Goal: Task Accomplishment & Management: Manage account settings

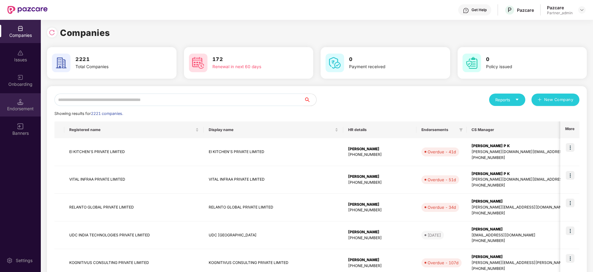
click at [19, 110] on div "Endorsement" at bounding box center [20, 109] width 41 height 6
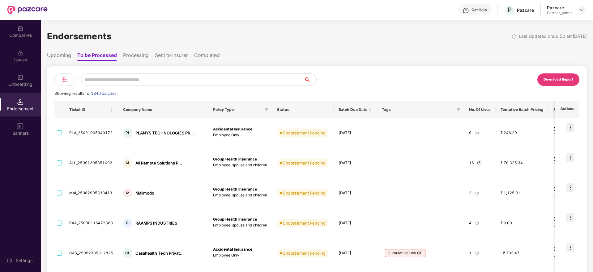
click at [65, 79] on img at bounding box center [64, 79] width 7 height 7
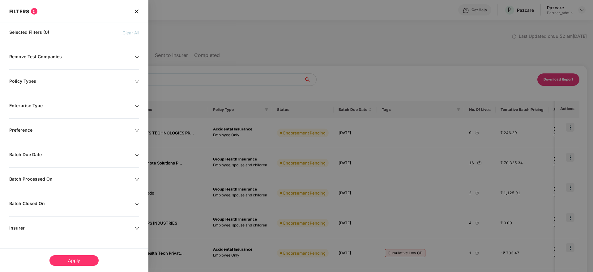
click at [136, 178] on icon "down" at bounding box center [137, 179] width 4 height 4
click at [62, 198] on div at bounding box center [40, 198] width 54 height 7
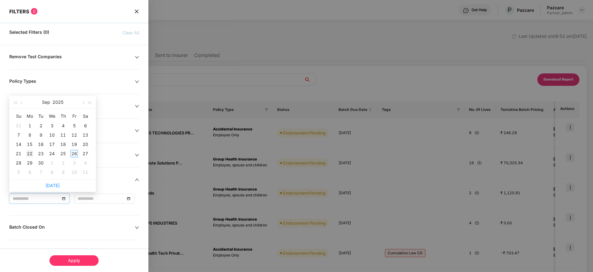
type input "**********"
click at [31, 153] on div "22" at bounding box center [29, 153] width 7 height 7
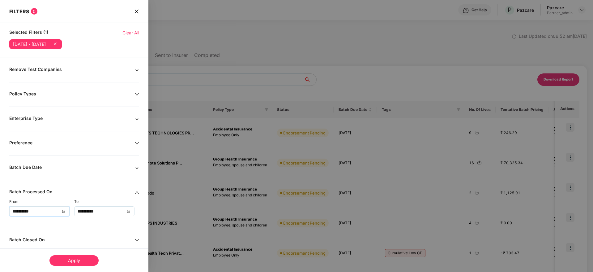
click at [127, 213] on div "**********" at bounding box center [105, 211] width 54 height 7
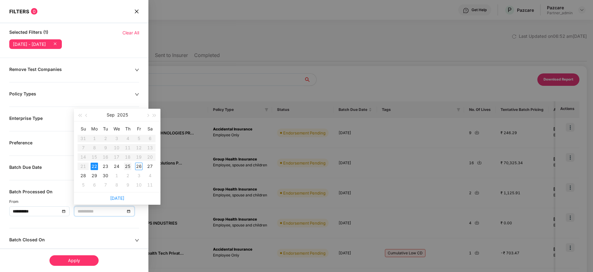
type input "**********"
click at [130, 165] on div "25" at bounding box center [127, 165] width 7 height 7
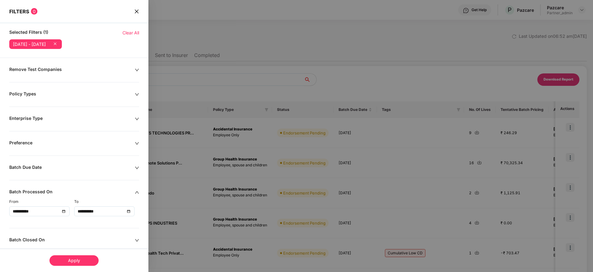
click at [84, 259] on div "Apply" at bounding box center [74, 260] width 49 height 11
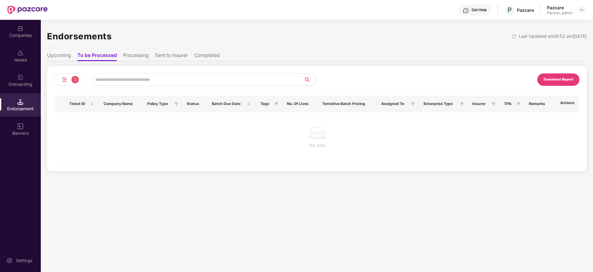
click at [134, 58] on li "Processing" at bounding box center [136, 56] width 26 height 9
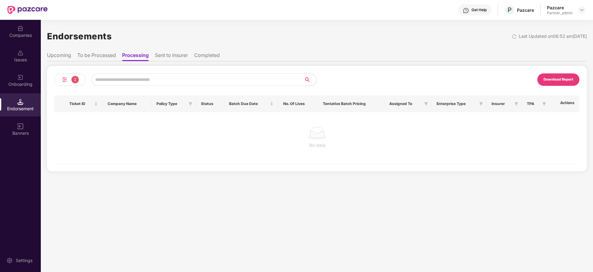
click at [101, 57] on li "To be Processed" at bounding box center [96, 56] width 39 height 9
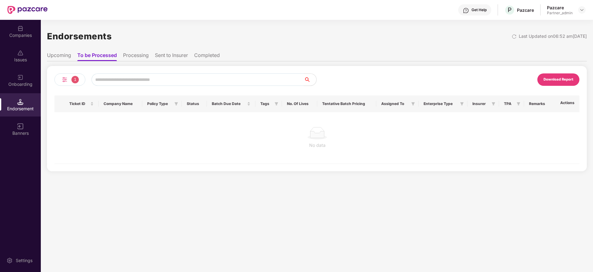
click at [63, 78] on img at bounding box center [64, 79] width 7 height 7
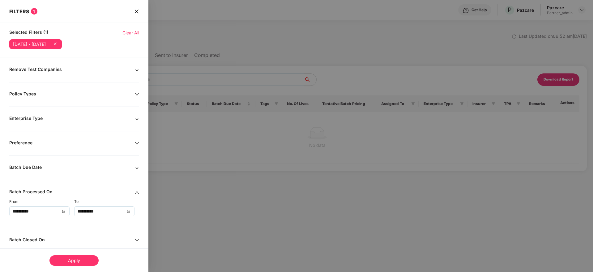
click at [131, 33] on span "Clear All" at bounding box center [131, 32] width 17 height 7
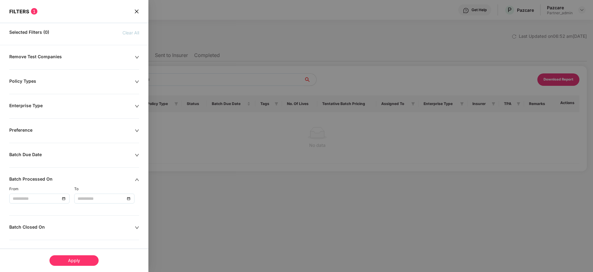
click at [138, 156] on icon "down" at bounding box center [137, 155] width 4 height 4
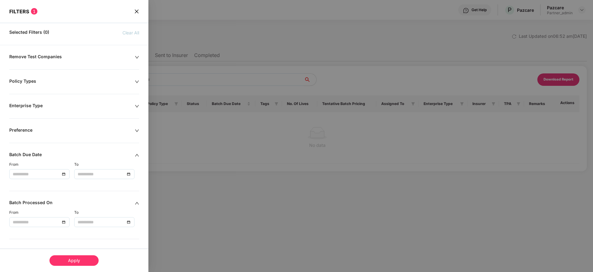
click at [61, 174] on div at bounding box center [40, 173] width 54 height 7
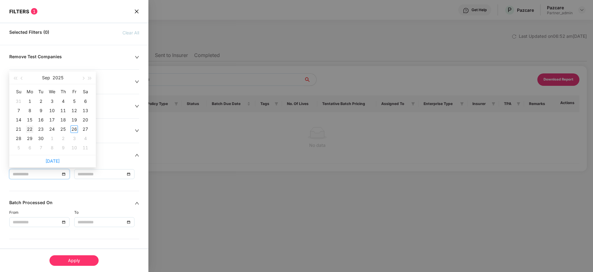
type input "**********"
click at [28, 128] on div "22" at bounding box center [29, 128] width 7 height 7
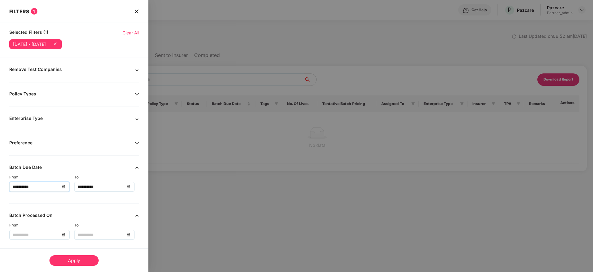
click at [126, 187] on div "**********" at bounding box center [105, 186] width 54 height 7
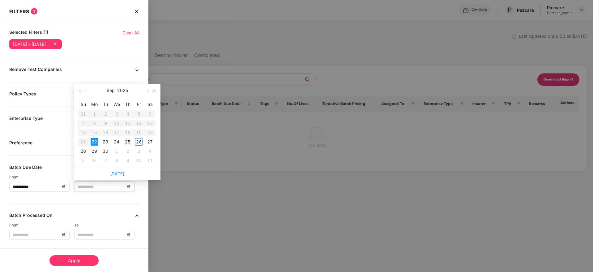
type input "**********"
click at [127, 142] on div "25" at bounding box center [127, 141] width 7 height 7
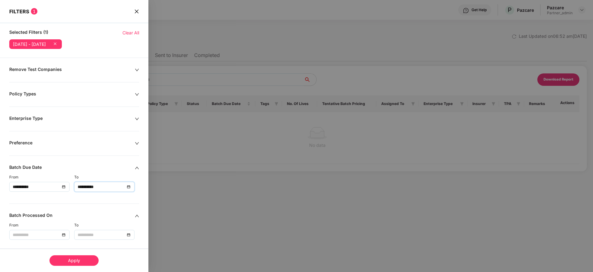
click at [81, 259] on div "Apply" at bounding box center [74, 260] width 49 height 11
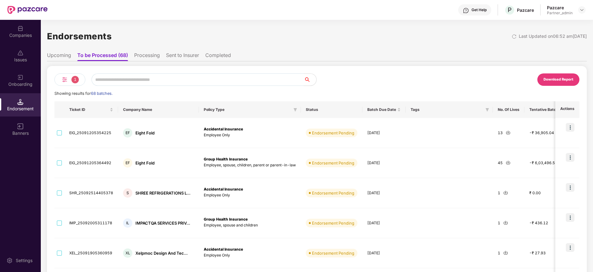
click at [567, 81] on div "Download Report" at bounding box center [559, 80] width 30 height 6
click at [63, 81] on img at bounding box center [64, 79] width 7 height 7
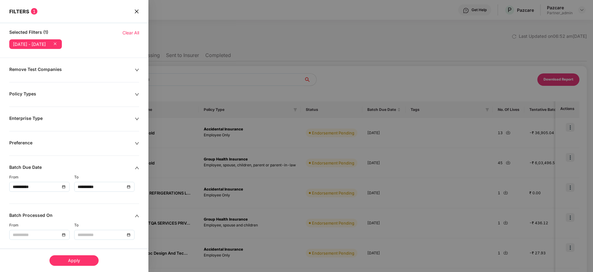
click at [134, 33] on span "Clear All" at bounding box center [131, 32] width 17 height 7
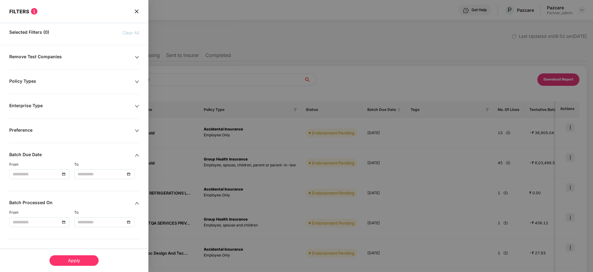
click at [136, 153] on icon "up" at bounding box center [137, 155] width 4 height 4
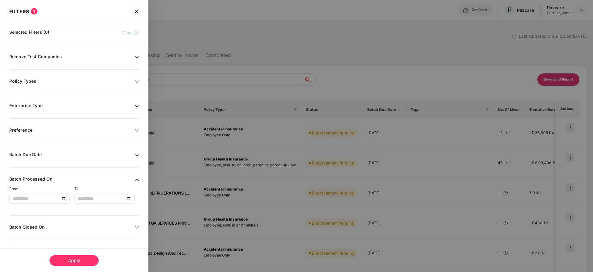
click at [63, 198] on div at bounding box center [40, 198] width 54 height 7
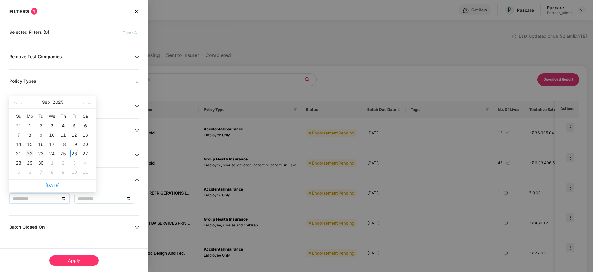
type input "**********"
click at [30, 152] on div "22" at bounding box center [29, 153] width 7 height 7
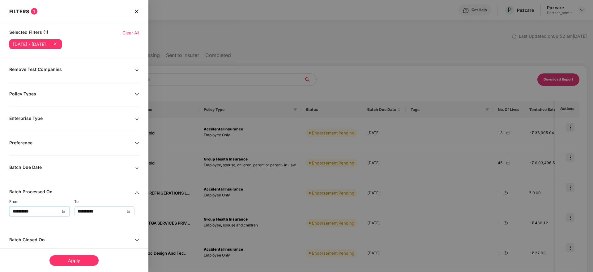
click at [129, 211] on div "**********" at bounding box center [105, 211] width 54 height 7
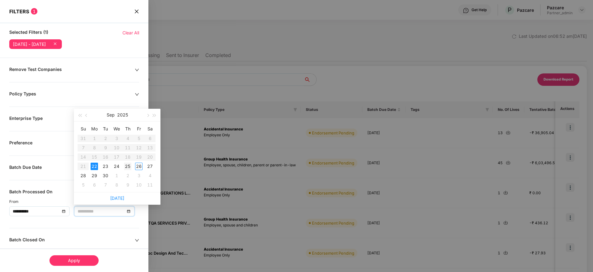
type input "**********"
click at [129, 164] on div "25" at bounding box center [127, 165] width 7 height 7
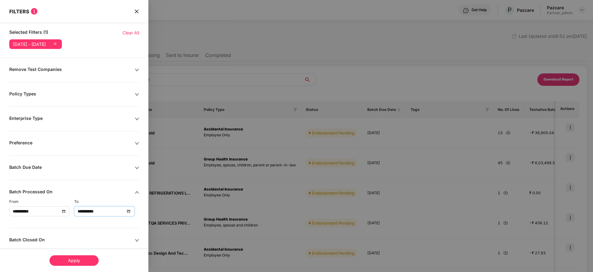
click at [76, 261] on div "Apply" at bounding box center [74, 260] width 49 height 11
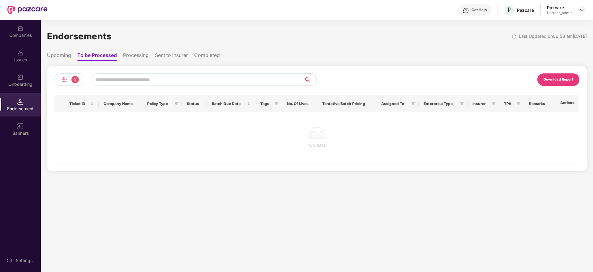
click at [558, 79] on div "Download Report" at bounding box center [559, 80] width 30 height 6
click at [26, 40] on div "Companies" at bounding box center [20, 31] width 41 height 23
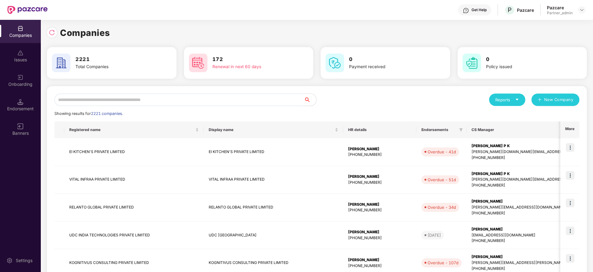
click at [95, 98] on input "text" at bounding box center [179, 99] width 250 height 12
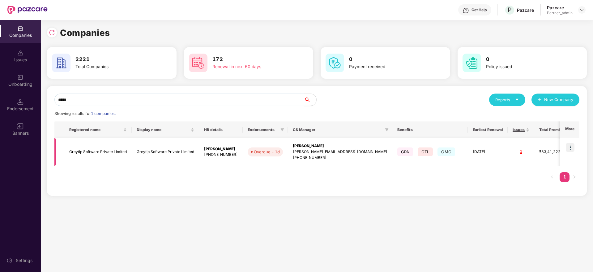
type input "*****"
click at [574, 147] on img at bounding box center [570, 147] width 9 height 9
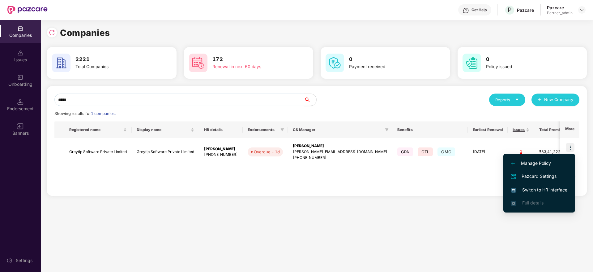
click at [537, 187] on span "Switch to HR interface" at bounding box center [539, 189] width 56 height 7
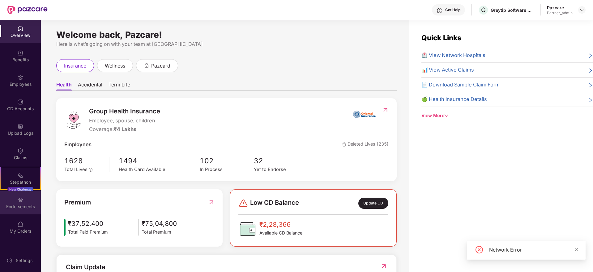
click at [15, 206] on div "Endorsements" at bounding box center [20, 206] width 41 height 6
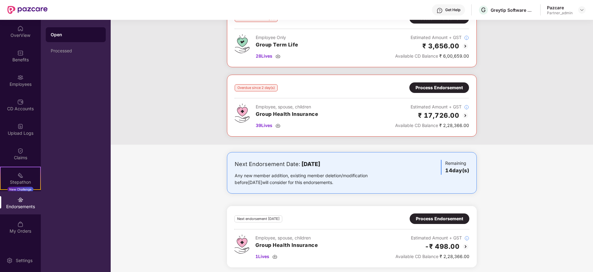
scroll to position [121, 0]
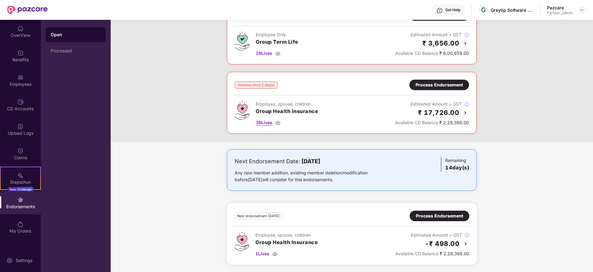
click at [278, 123] on img at bounding box center [278, 122] width 5 height 5
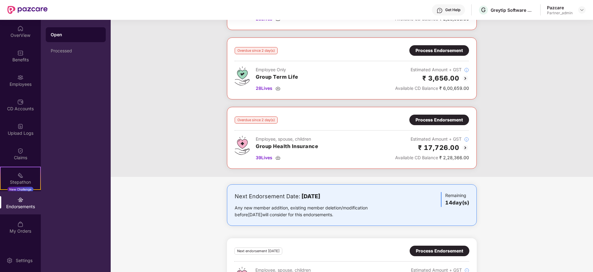
scroll to position [28, 0]
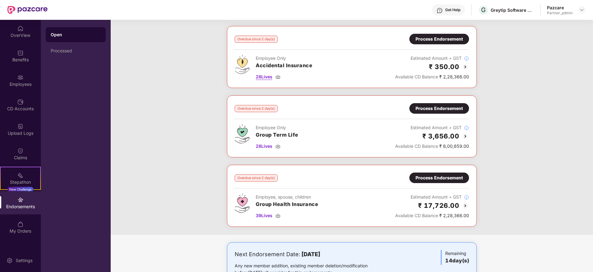
click at [279, 75] on img at bounding box center [278, 76] width 5 height 5
click at [279, 147] on img at bounding box center [278, 146] width 5 height 5
click at [425, 179] on div "Process Endorsement" at bounding box center [439, 177] width 47 height 7
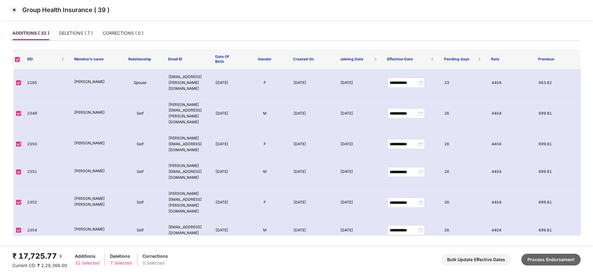
click at [555, 259] on button "Process Endorsement" at bounding box center [551, 259] width 59 height 12
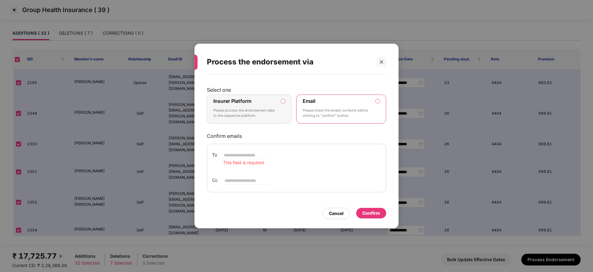
drag, startPoint x: 264, startPoint y: 106, endPoint x: 306, endPoint y: 136, distance: 51.3
click at [264, 106] on div "Insurer Platform Please process the endorsement data to the respective platform" at bounding box center [244, 109] width 63 height 22
click at [275, 111] on p "Please process the endorsement data to the respective platform" at bounding box center [244, 113] width 63 height 11
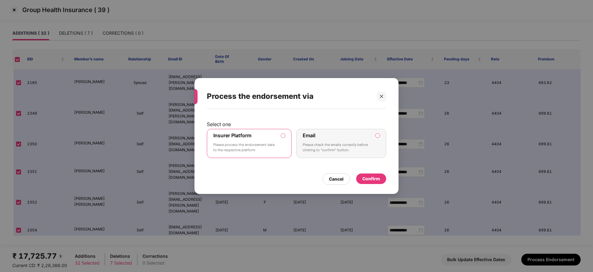
click at [372, 179] on div "Confirm" at bounding box center [372, 178] width 18 height 7
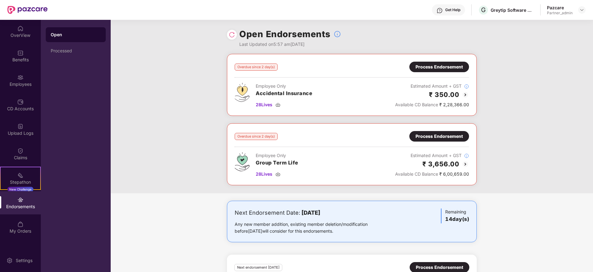
click at [439, 70] on div "Process Endorsement" at bounding box center [439, 66] width 47 height 7
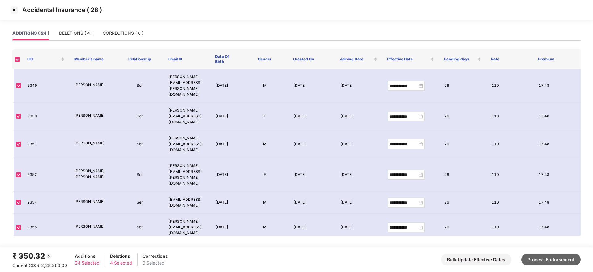
click at [549, 259] on button "Process Endorsement" at bounding box center [551, 259] width 59 height 12
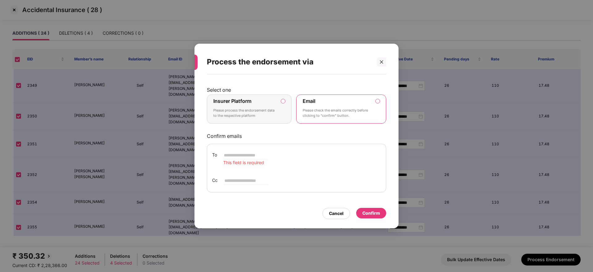
click at [273, 116] on p "Please process the endorsement data to the respective platform" at bounding box center [244, 113] width 63 height 11
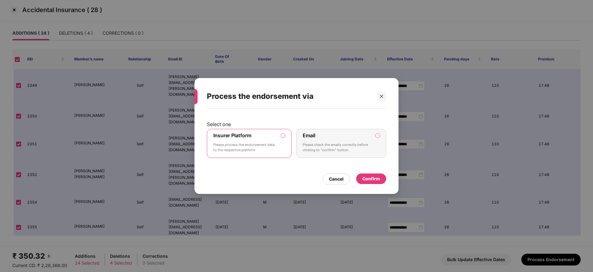
click at [375, 179] on div "Confirm" at bounding box center [372, 178] width 18 height 7
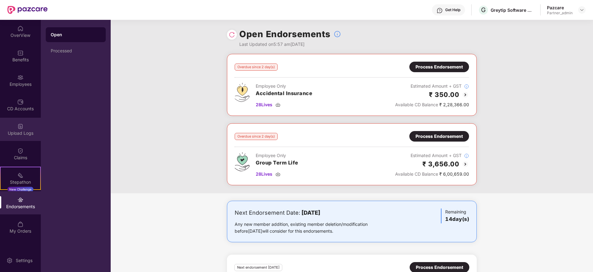
click at [21, 129] on img at bounding box center [20, 126] width 6 height 6
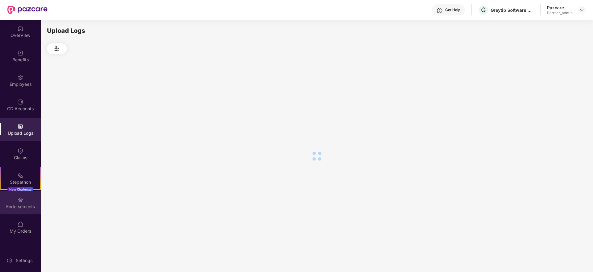
click at [22, 205] on div "Endorsements" at bounding box center [20, 206] width 41 height 6
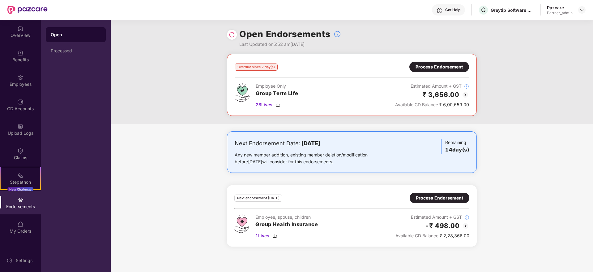
click at [453, 69] on div "Process Endorsement" at bounding box center [439, 66] width 47 height 7
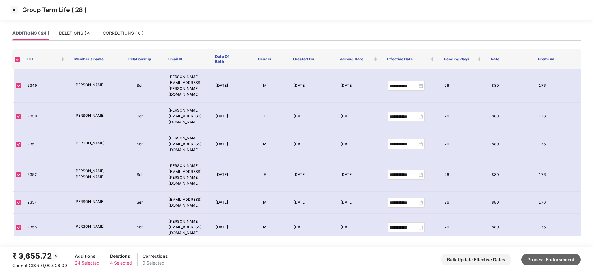
click at [557, 262] on button "Process Endorsement" at bounding box center [551, 259] width 59 height 12
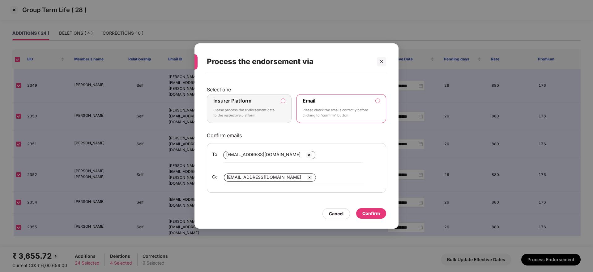
click at [265, 110] on p "Please process the endorsement data to the respective platform" at bounding box center [244, 112] width 63 height 11
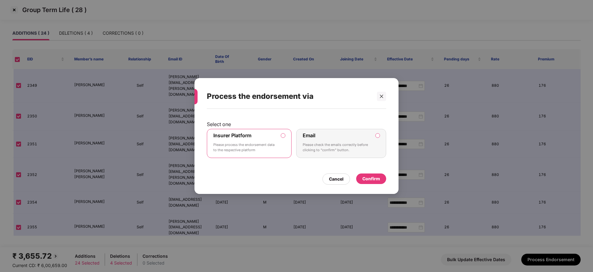
click at [373, 178] on div "Confirm" at bounding box center [372, 178] width 18 height 7
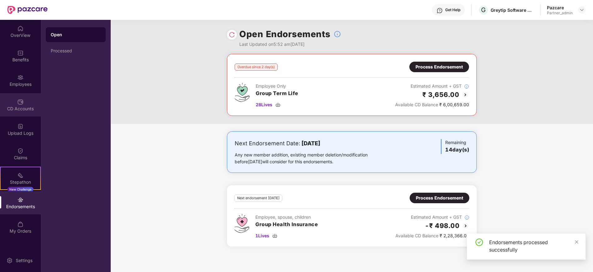
click at [18, 103] on img at bounding box center [20, 102] width 6 height 6
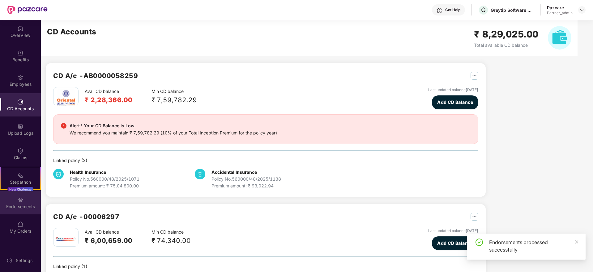
click at [18, 205] on div "Endorsements" at bounding box center [20, 206] width 41 height 6
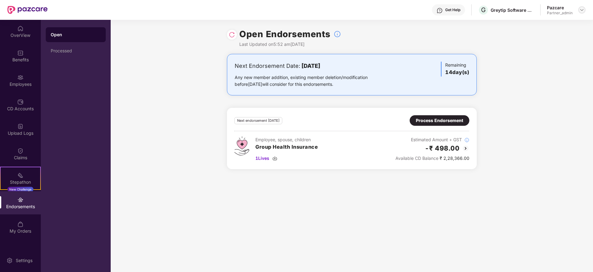
click at [580, 9] on img at bounding box center [582, 9] width 5 height 5
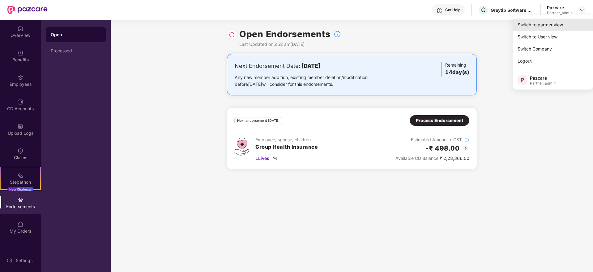
click at [571, 19] on div "Switch to partner view" at bounding box center [553, 25] width 80 height 12
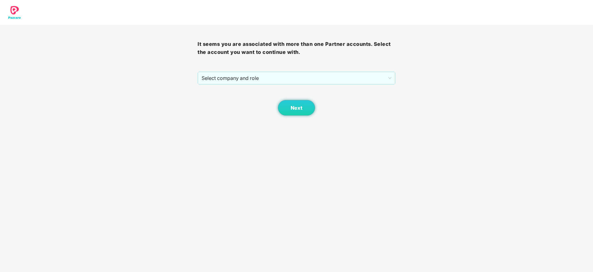
click at [348, 136] on body "It seems you are associated with more than one Partner accounts. Select the acc…" at bounding box center [296, 136] width 593 height 272
click at [259, 70] on div "It seems you are associated with more than one Partner accounts. Select the acc…" at bounding box center [297, 70] width 198 height 91
click at [256, 78] on span "Select company and role" at bounding box center [297, 78] width 190 height 12
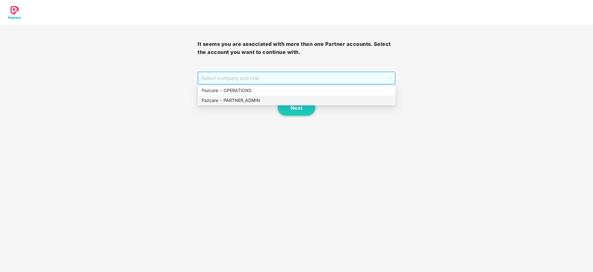
click at [251, 98] on div "Pazcare - PARTNER_ADMIN" at bounding box center [297, 100] width 190 height 7
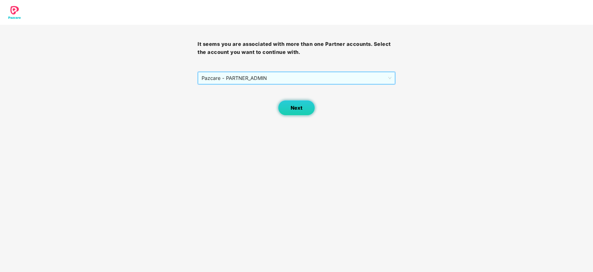
click at [293, 107] on span "Next" at bounding box center [297, 108] width 12 height 6
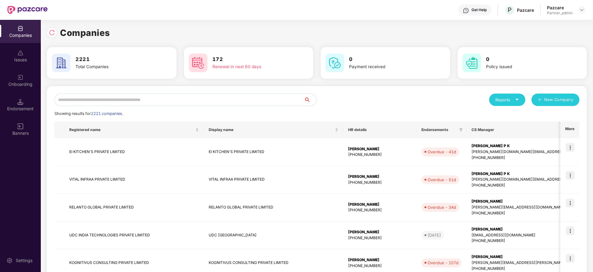
click at [186, 102] on input "text" at bounding box center [179, 99] width 250 height 12
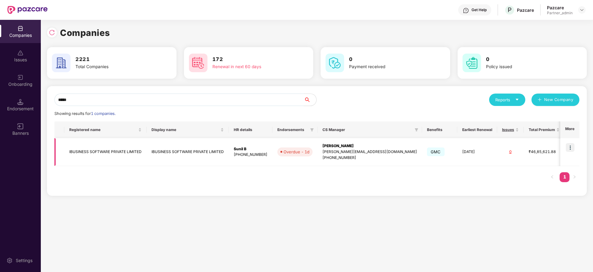
type input "*****"
click at [573, 146] on img at bounding box center [570, 147] width 9 height 9
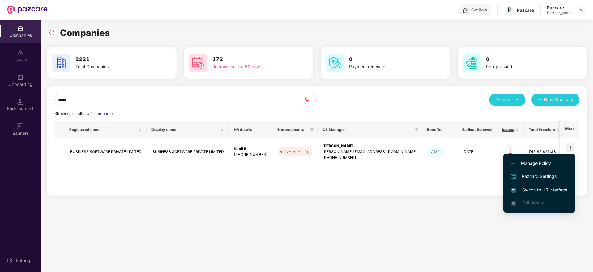
click at [539, 191] on span "Switch to HR interface" at bounding box center [539, 189] width 56 height 7
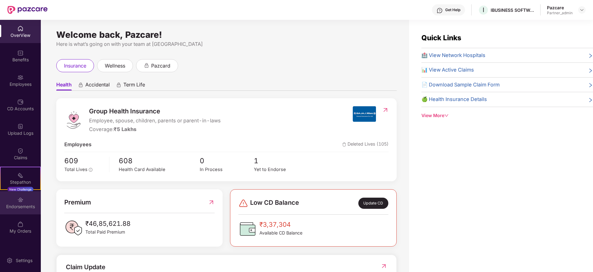
click at [25, 200] on div "Endorsements" at bounding box center [20, 202] width 41 height 23
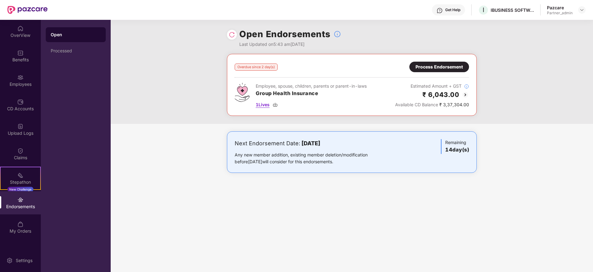
drag, startPoint x: 273, startPoint y: 103, endPoint x: 276, endPoint y: 103, distance: 3.2
click at [276, 103] on div "1 Lives" at bounding box center [311, 104] width 111 height 7
click at [432, 68] on div "Process Endorsement" at bounding box center [439, 66] width 47 height 7
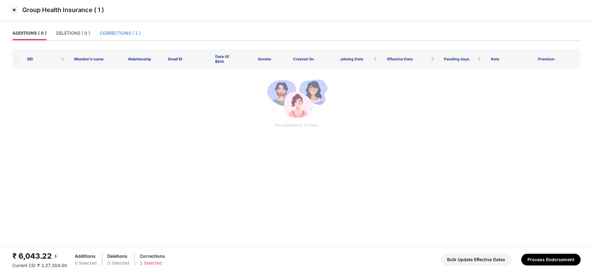
click at [127, 30] on div "CORRECTIONS ( 1 )" at bounding box center [120, 33] width 41 height 7
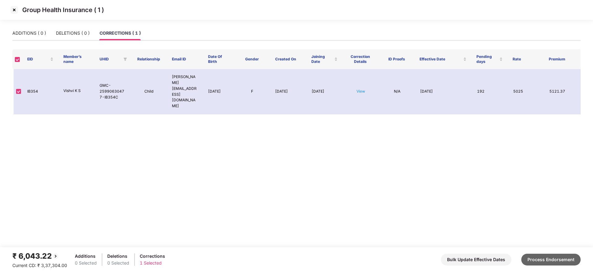
click at [562, 256] on button "Process Endorsement" at bounding box center [551, 259] width 59 height 12
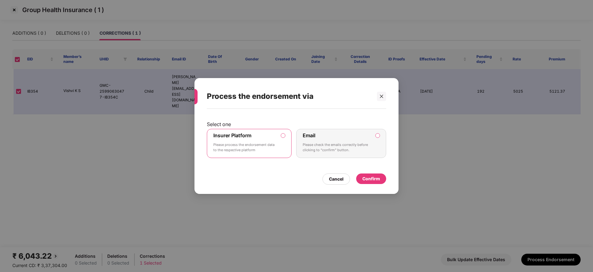
click at [383, 184] on div "Confirm" at bounding box center [371, 178] width 30 height 11
click at [383, 181] on div "Confirm" at bounding box center [371, 178] width 30 height 11
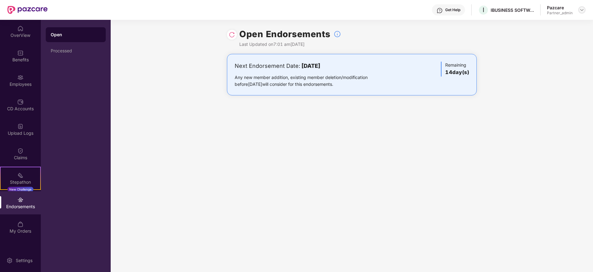
click at [581, 10] on img at bounding box center [582, 9] width 5 height 5
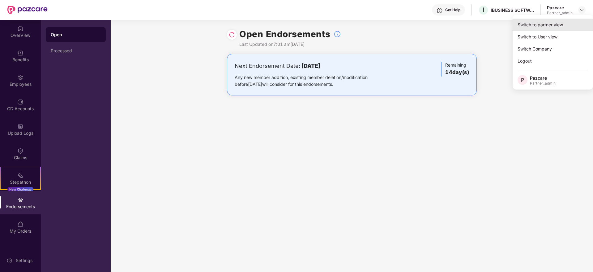
click at [578, 20] on div "Switch to partner view" at bounding box center [553, 25] width 80 height 12
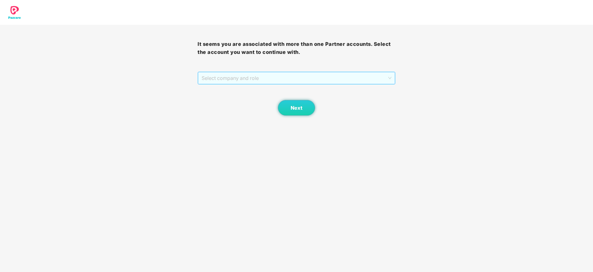
click at [359, 74] on span "Select company and role" at bounding box center [297, 78] width 190 height 12
click at [300, 102] on div "Pazcare - PARTNER_ADMIN" at bounding box center [297, 100] width 190 height 7
click at [300, 108] on span "Next" at bounding box center [297, 108] width 12 height 6
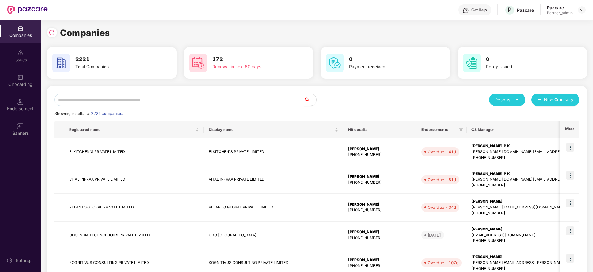
click at [201, 97] on input "text" at bounding box center [179, 99] width 250 height 12
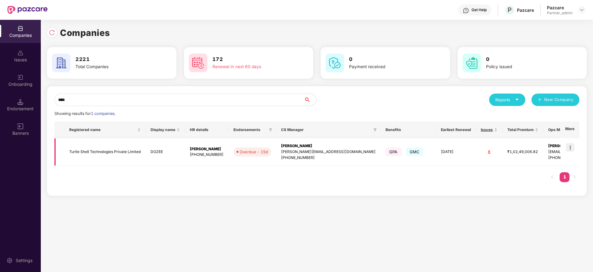
type input "****"
click at [573, 148] on img at bounding box center [570, 147] width 9 height 9
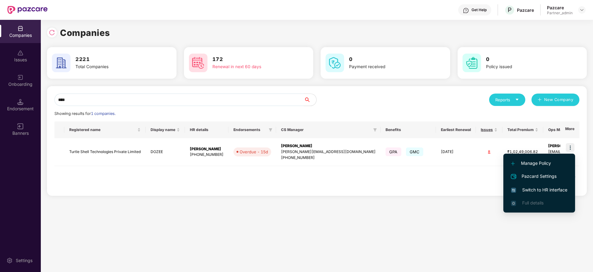
click at [536, 192] on span "Switch to HR interface" at bounding box center [539, 189] width 56 height 7
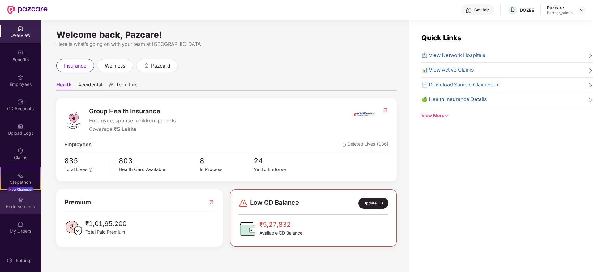
click at [22, 206] on div "Endorsements" at bounding box center [20, 206] width 41 height 6
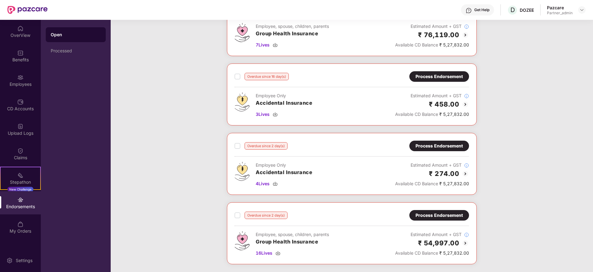
scroll to position [0, 0]
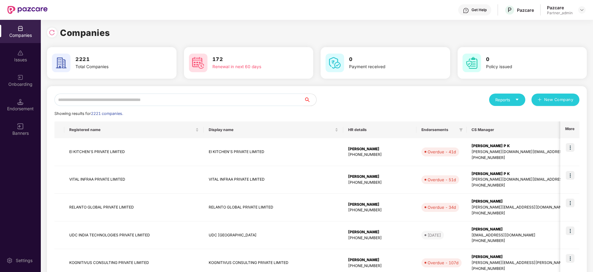
click at [119, 97] on input "text" at bounding box center [179, 99] width 250 height 12
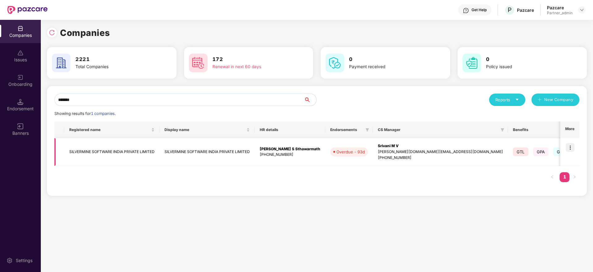
type input "*******"
click at [571, 146] on img at bounding box center [570, 147] width 9 height 9
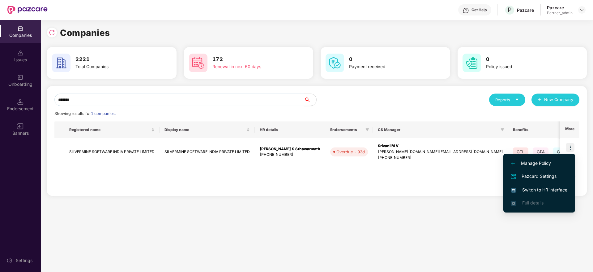
click at [541, 190] on span "Switch to HR interface" at bounding box center [539, 189] width 56 height 7
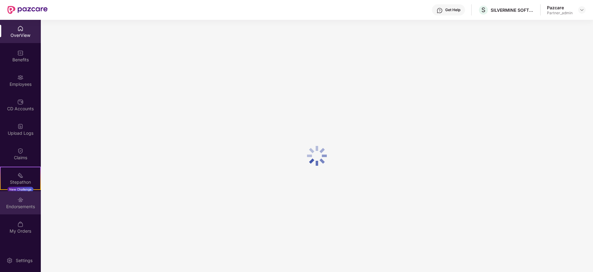
click at [20, 203] on div "Endorsements" at bounding box center [20, 206] width 41 height 6
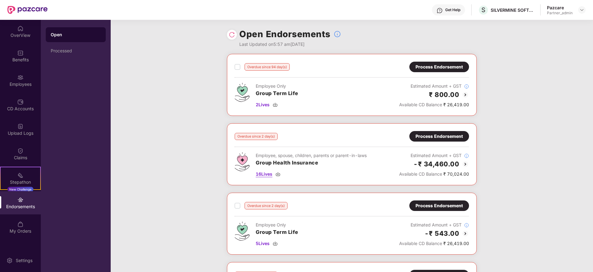
click at [278, 172] on img at bounding box center [278, 173] width 5 height 5
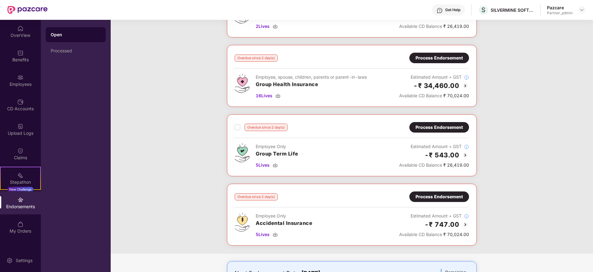
scroll to position [93, 0]
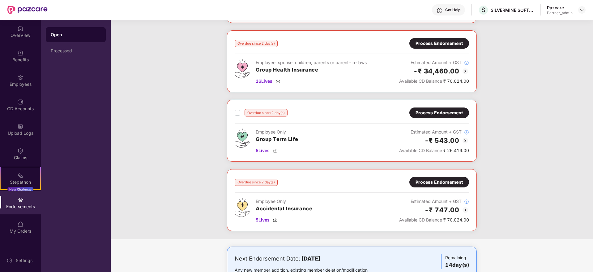
click at [276, 218] on img at bounding box center [275, 219] width 5 height 5
click at [276, 151] on img at bounding box center [275, 150] width 5 height 5
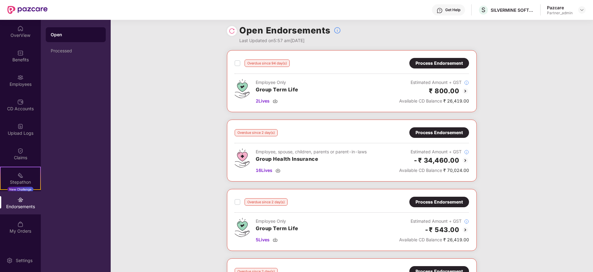
scroll to position [0, 0]
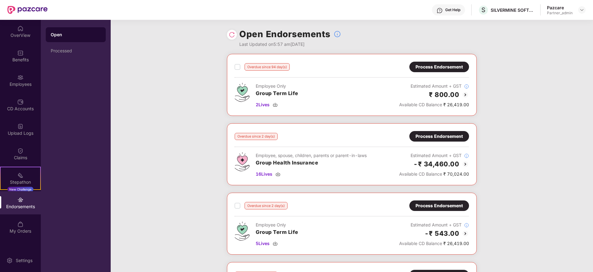
click at [431, 141] on div "Process Endorsement" at bounding box center [440, 136] width 60 height 11
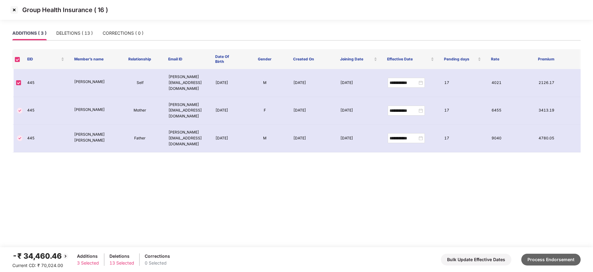
click at [552, 263] on button "Process Endorsement" at bounding box center [551, 259] width 59 height 12
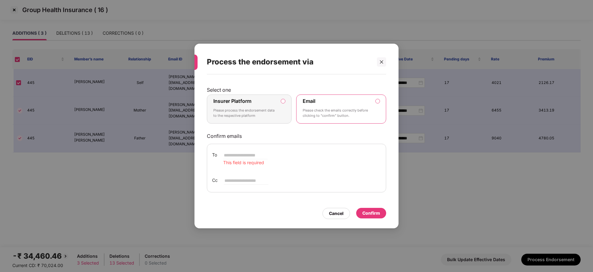
click at [253, 110] on p "Please process the endorsement data to the respective platform" at bounding box center [244, 113] width 63 height 11
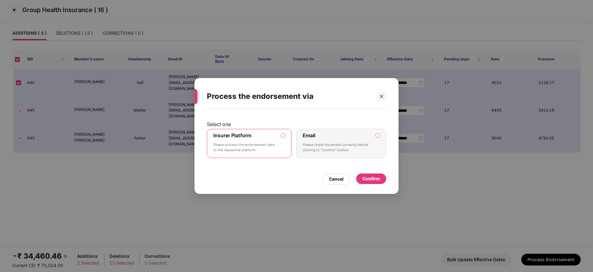
click at [373, 176] on div "Confirm" at bounding box center [372, 178] width 18 height 7
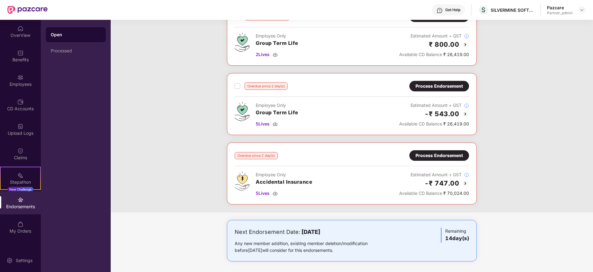
scroll to position [52, 0]
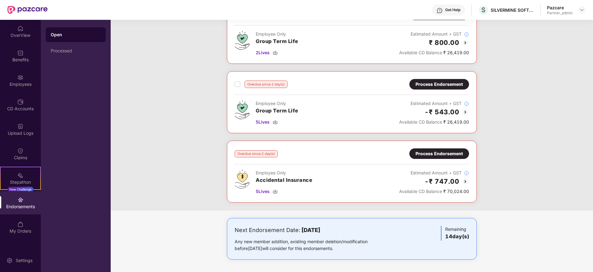
click at [434, 157] on div "Process Endorsement" at bounding box center [439, 153] width 47 height 7
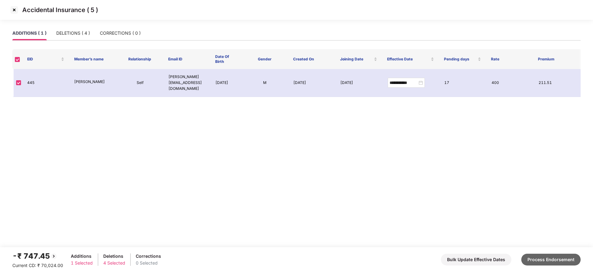
click at [564, 256] on button "Process Endorsement" at bounding box center [551, 259] width 59 height 12
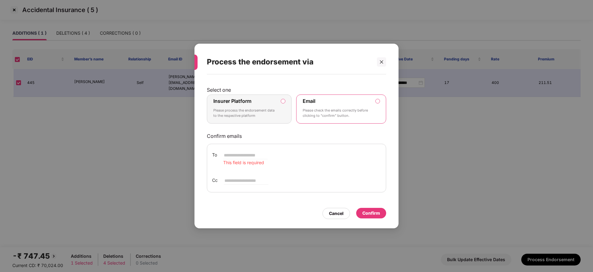
click at [233, 100] on label "Insurer Platform" at bounding box center [232, 101] width 38 height 6
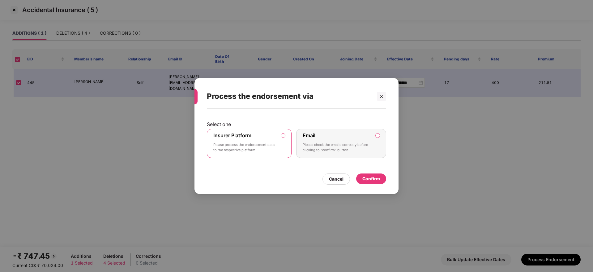
click at [377, 179] on div "Confirm" at bounding box center [372, 178] width 18 height 7
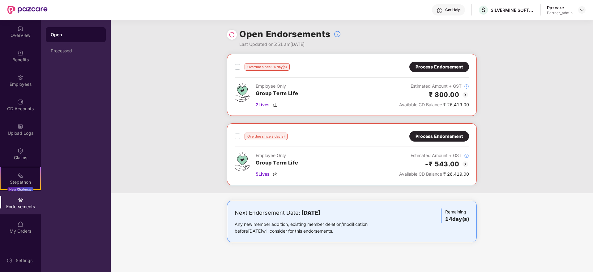
click at [445, 136] on div "Process Endorsement" at bounding box center [439, 136] width 47 height 7
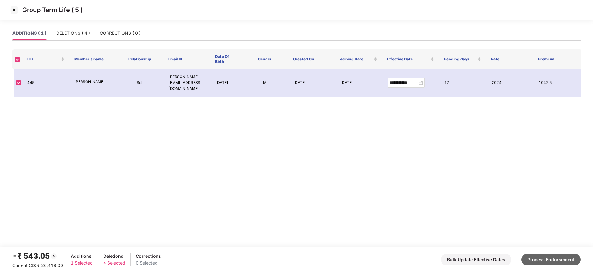
click at [577, 256] on button "Process Endorsement" at bounding box center [551, 259] width 59 height 12
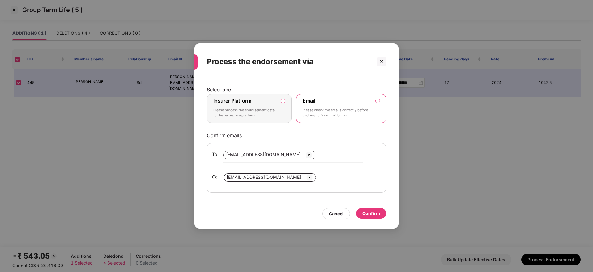
click at [261, 110] on p "Please process the endorsement data to the respective platform" at bounding box center [244, 112] width 63 height 11
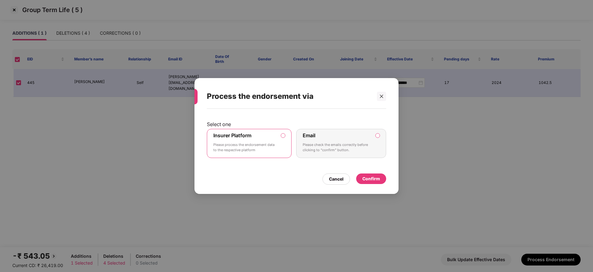
click at [376, 174] on div "Confirm" at bounding box center [371, 178] width 30 height 11
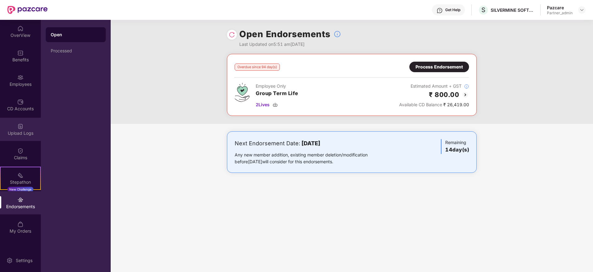
click at [22, 131] on div "Upload Logs" at bounding box center [20, 133] width 41 height 6
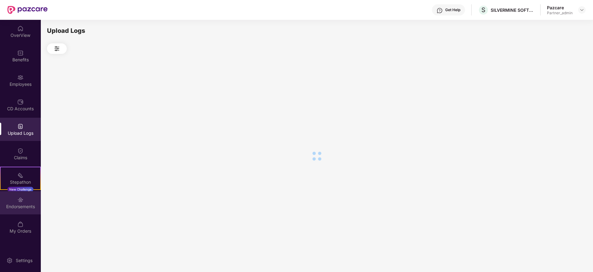
click at [19, 207] on div "Endorsements" at bounding box center [20, 206] width 41 height 6
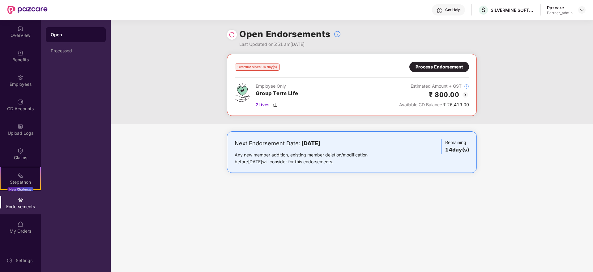
click at [442, 66] on div "Process Endorsement" at bounding box center [439, 66] width 47 height 7
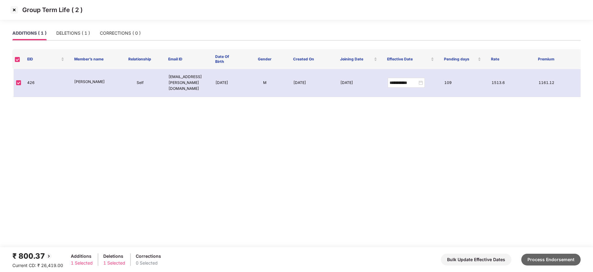
click at [551, 260] on button "Process Endorsement" at bounding box center [551, 259] width 59 height 12
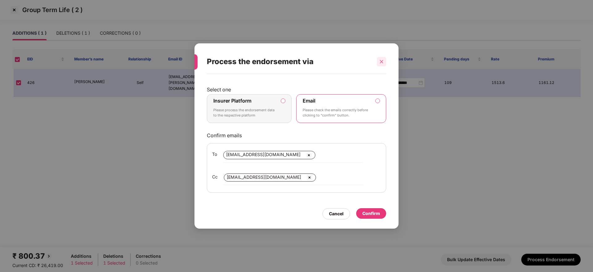
click at [380, 63] on icon "close" at bounding box center [382, 61] width 4 height 4
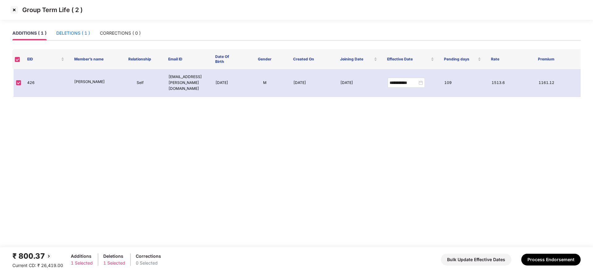
click at [67, 35] on div "DELETIONS ( 1 )" at bounding box center [73, 33] width 34 height 7
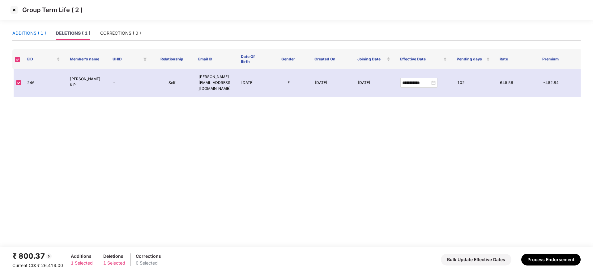
click at [29, 33] on div "ADDITIONS ( 1 )" at bounding box center [29, 33] width 34 height 7
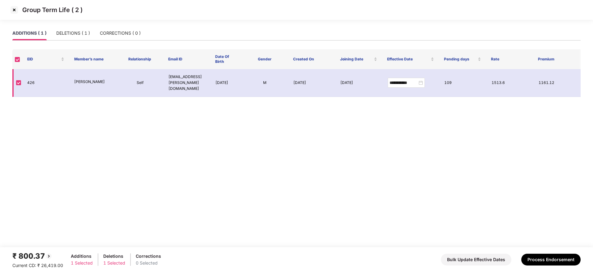
click at [30, 81] on td "426" at bounding box center [45, 83] width 47 height 28
copy td "426"
click at [14, 11] on img at bounding box center [14, 10] width 10 height 10
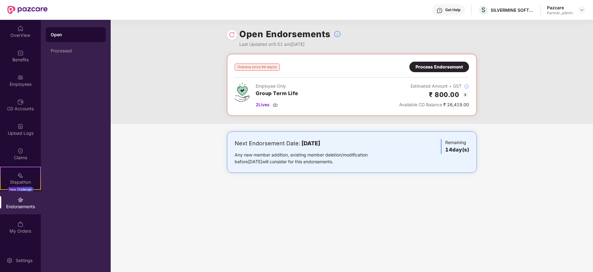
click at [433, 64] on div "Process Endorsement" at bounding box center [439, 66] width 47 height 7
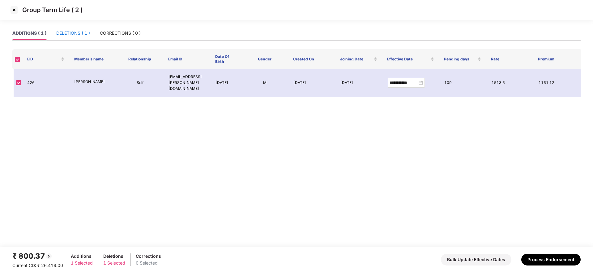
click at [74, 32] on div "DELETIONS ( 1 )" at bounding box center [73, 33] width 34 height 7
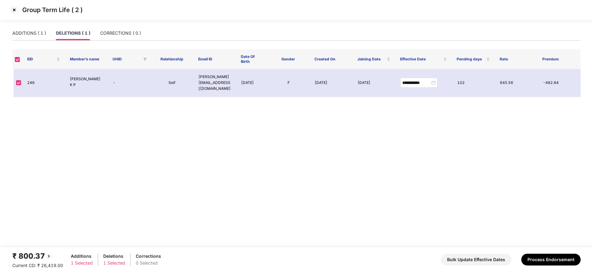
click at [12, 10] on img at bounding box center [14, 10] width 10 height 10
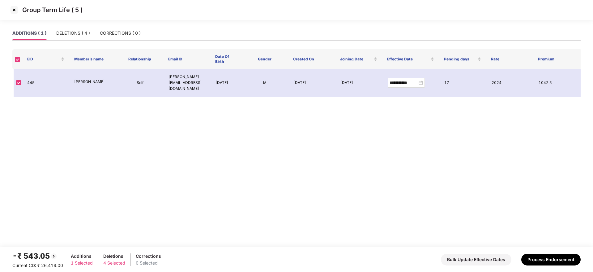
click at [15, 10] on img at bounding box center [14, 10] width 10 height 10
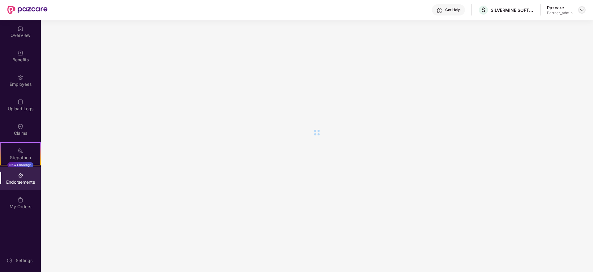
click at [585, 11] on div at bounding box center [582, 9] width 7 height 7
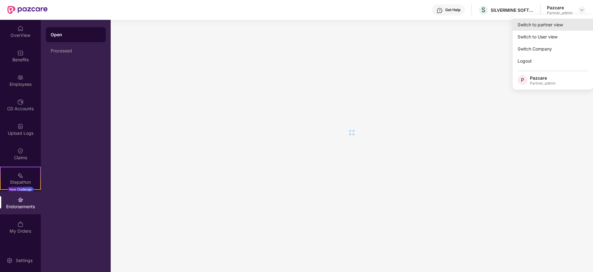
click at [567, 24] on div "Switch to partner view" at bounding box center [553, 25] width 80 height 12
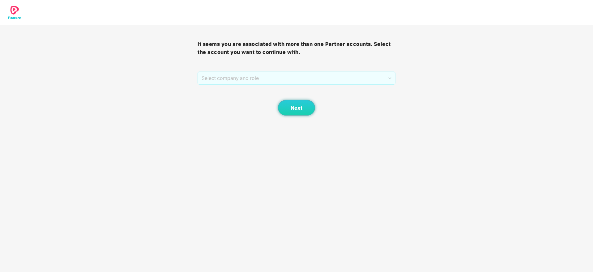
click at [313, 75] on span "Select company and role" at bounding box center [297, 78] width 190 height 12
click at [274, 100] on div "Pazcare - PARTNER_ADMIN" at bounding box center [297, 100] width 190 height 7
click at [286, 105] on button "Next" at bounding box center [296, 107] width 37 height 15
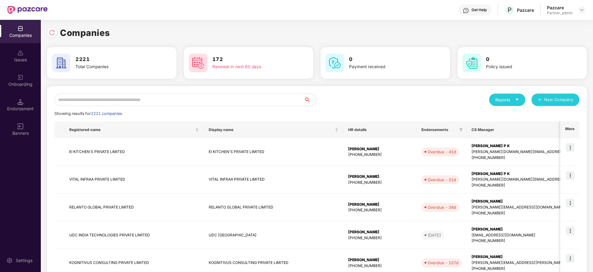
click at [241, 97] on input "text" at bounding box center [179, 99] width 250 height 12
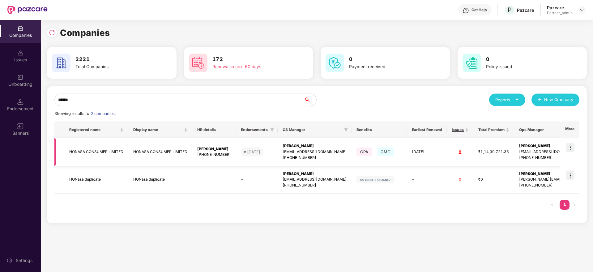
type input "******"
click at [571, 145] on img at bounding box center [570, 147] width 9 height 9
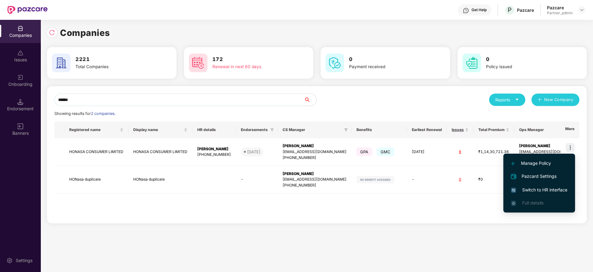
click at [519, 190] on span "Switch to HR interface" at bounding box center [539, 189] width 56 height 7
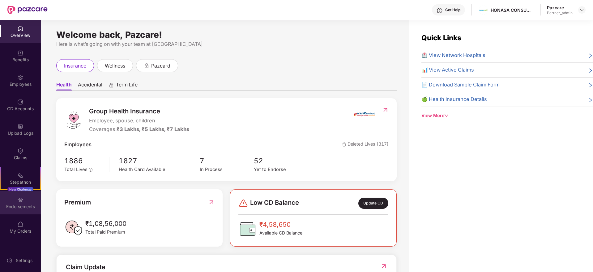
click at [13, 206] on div "Endorsements" at bounding box center [20, 206] width 41 height 6
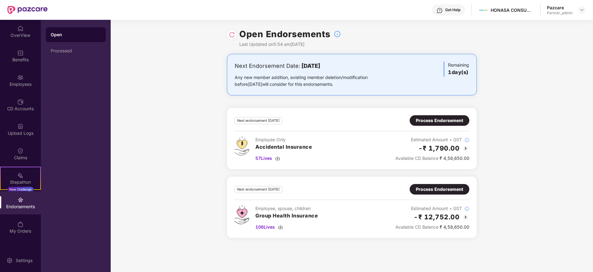
click at [429, 188] on div "Process Endorsement" at bounding box center [439, 189] width 47 height 7
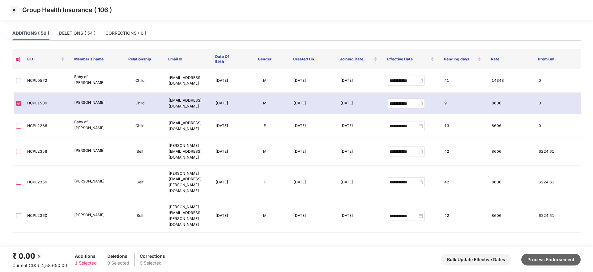
click at [550, 257] on button "Process Endorsement" at bounding box center [551, 259] width 59 height 12
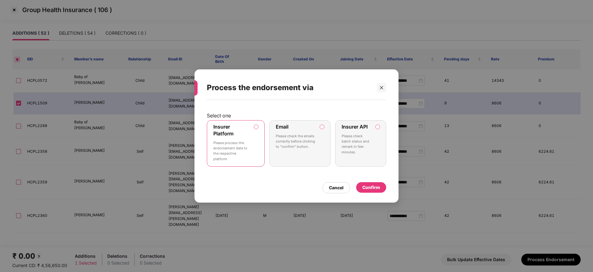
click at [374, 187] on div "Confirm" at bounding box center [372, 187] width 18 height 7
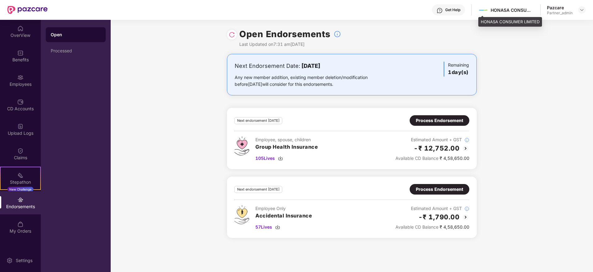
click at [502, 9] on div "HONASA CONSUMER LIMITED" at bounding box center [512, 10] width 43 height 6
copy div "HONASA"
click at [581, 9] on img at bounding box center [582, 9] width 5 height 5
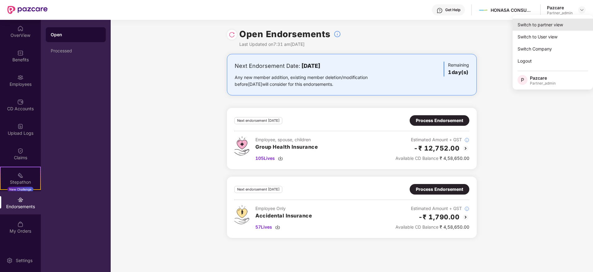
click at [553, 29] on div "Switch to partner view" at bounding box center [553, 25] width 80 height 12
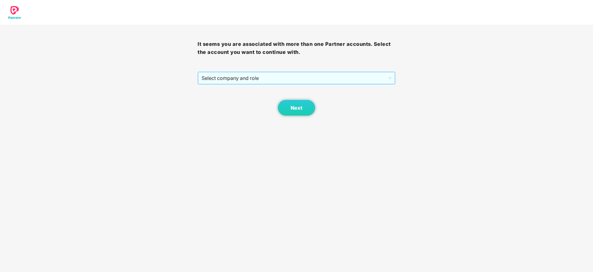
click at [261, 80] on span "Select company and role" at bounding box center [297, 78] width 190 height 12
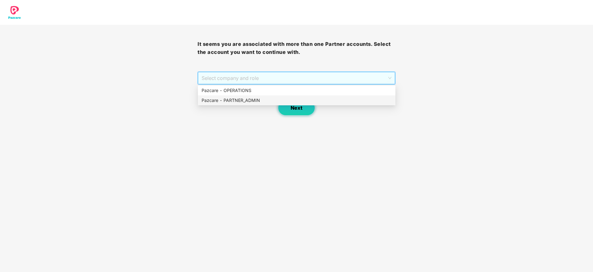
drag, startPoint x: 237, startPoint y: 100, endPoint x: 293, endPoint y: 105, distance: 56.3
click at [259, 101] on div "Pazcare - PARTNER_ADMIN" at bounding box center [297, 100] width 190 height 7
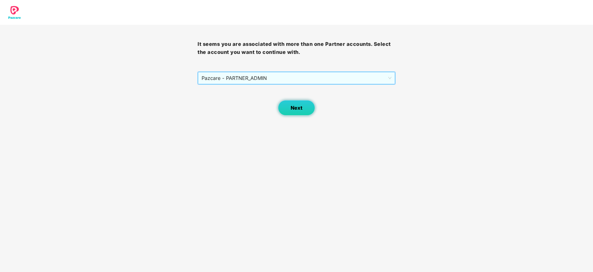
click at [295, 106] on span "Next" at bounding box center [297, 108] width 12 height 6
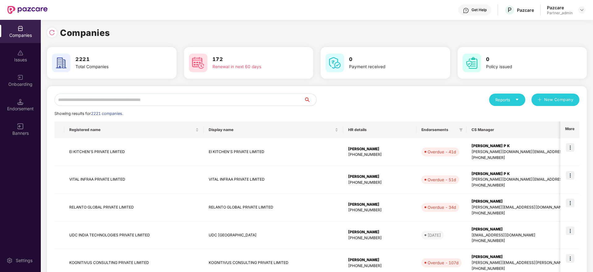
click at [179, 104] on input "text" at bounding box center [179, 99] width 250 height 12
paste input "******"
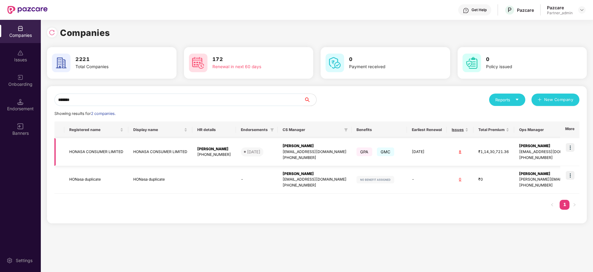
type input "******"
click at [298, 147] on div "[PERSON_NAME]" at bounding box center [315, 146] width 64 height 6
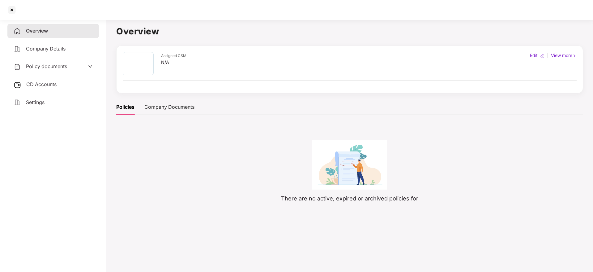
click at [54, 65] on span "Policy documents" at bounding box center [46, 66] width 41 height 6
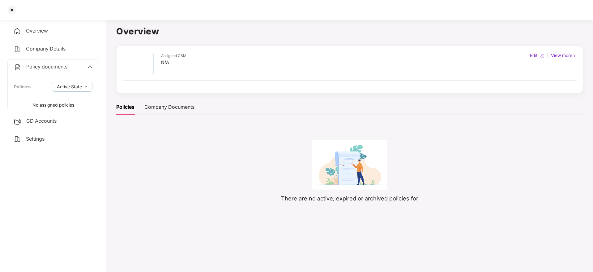
click at [47, 50] on span "Company Details" at bounding box center [46, 48] width 40 height 6
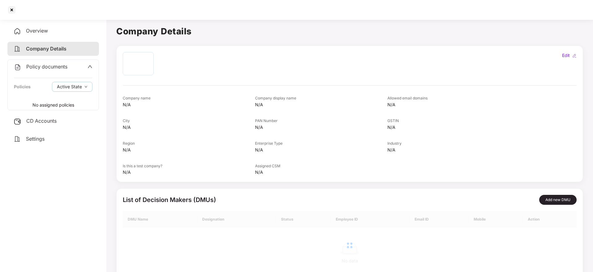
click at [41, 34] on div "Overview" at bounding box center [53, 31] width 92 height 14
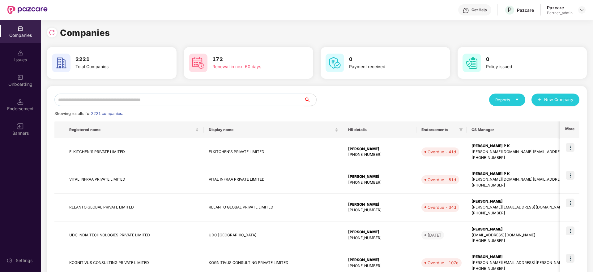
click at [120, 98] on input "text" at bounding box center [179, 99] width 250 height 12
paste input "******"
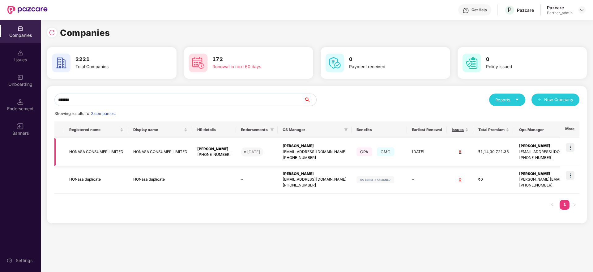
type input "******"
click at [291, 145] on div "[PERSON_NAME]" at bounding box center [315, 146] width 64 height 6
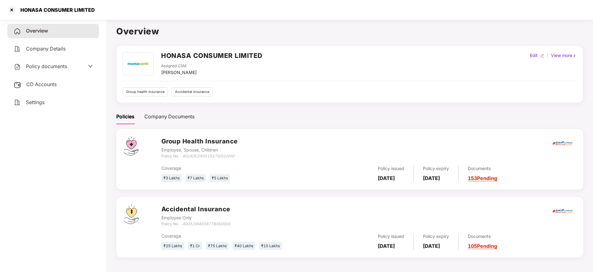
click at [498, 180] on link "153 Pending" at bounding box center [482, 178] width 29 height 6
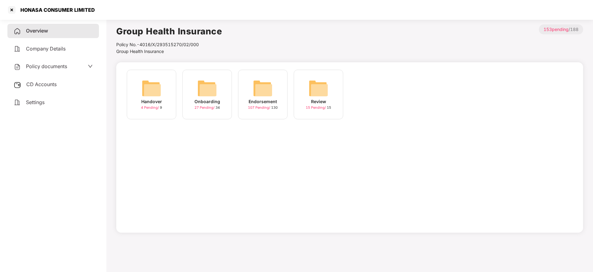
click at [262, 96] on img at bounding box center [263, 88] width 20 height 20
click at [367, 104] on div "September-2025" at bounding box center [374, 101] width 37 height 7
click at [156, 98] on div "[DATE] 14:54:08" at bounding box center [152, 101] width 34 height 7
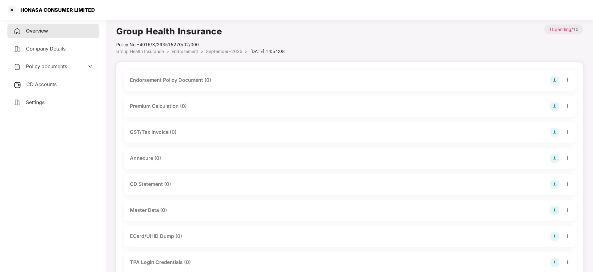
click at [555, 79] on img at bounding box center [555, 80] width 9 height 9
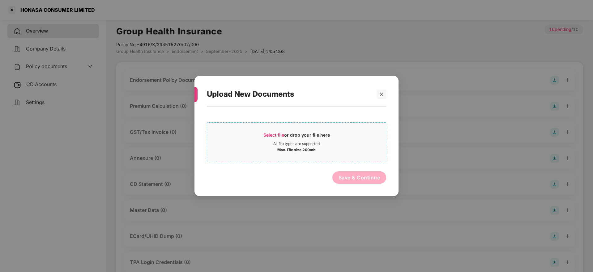
click at [269, 134] on span "Select file" at bounding box center [274, 134] width 21 height 5
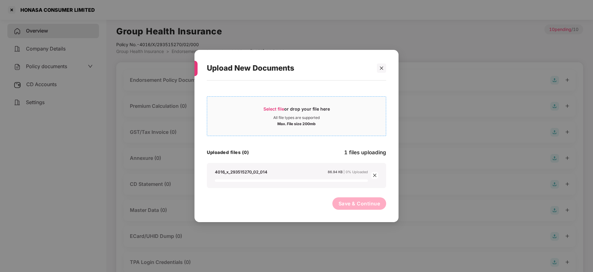
click at [281, 108] on span "Select file" at bounding box center [274, 108] width 21 height 5
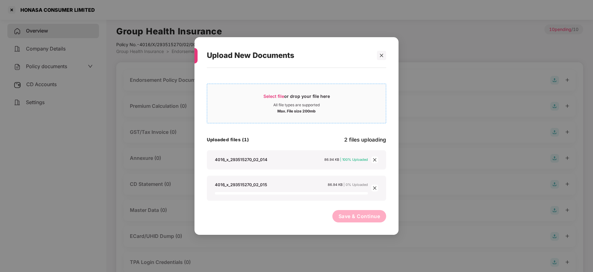
click at [282, 100] on div "Select file or drop your file here" at bounding box center [297, 97] width 67 height 9
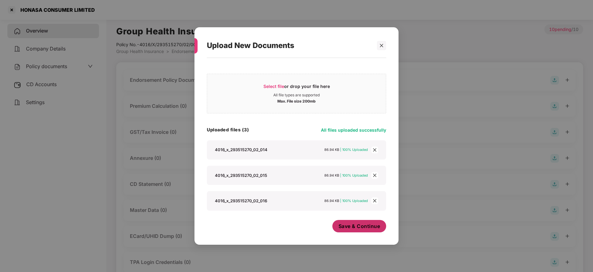
click at [366, 225] on span "Save & Continue" at bounding box center [360, 225] width 42 height 7
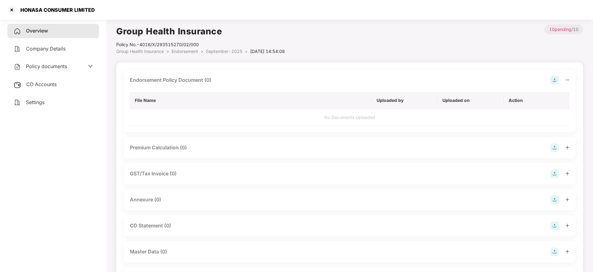
click at [567, 79] on icon "minus" at bounding box center [568, 80] width 4 height 4
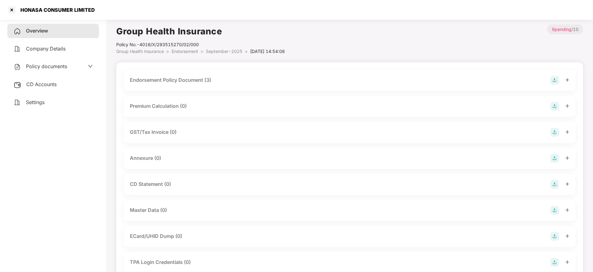
click at [555, 158] on img at bounding box center [555, 158] width 9 height 9
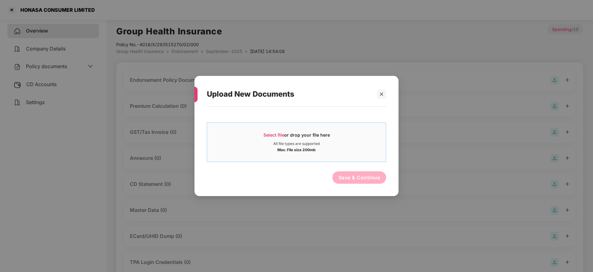
click at [290, 132] on div "Select file or drop your file here" at bounding box center [297, 136] width 67 height 9
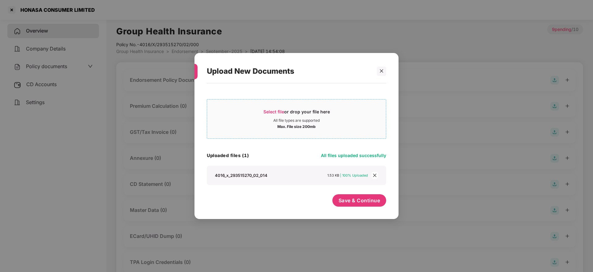
click at [281, 114] on div "Select file or drop your file here" at bounding box center [297, 113] width 67 height 9
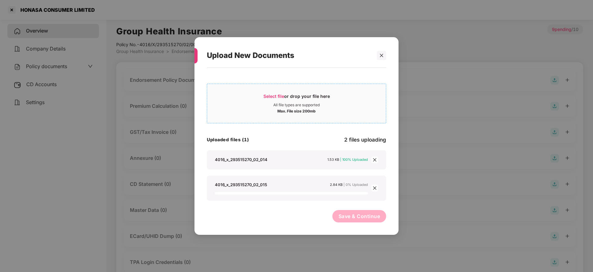
click at [283, 94] on span "Select file" at bounding box center [274, 95] width 21 height 5
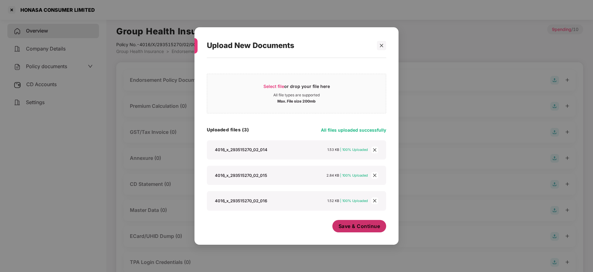
click at [364, 224] on span "Save & Continue" at bounding box center [360, 225] width 42 height 7
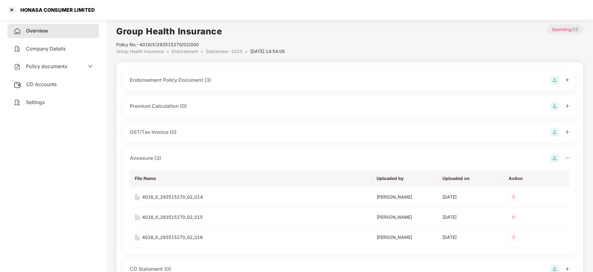
click at [571, 156] on div "Annexure (3) File Name Uploaded by Uploaded on Action 4016_X_293515270_02_014 […" at bounding box center [350, 201] width 452 height 106
click at [569, 157] on icon "minus" at bounding box center [568, 157] width 4 height 0
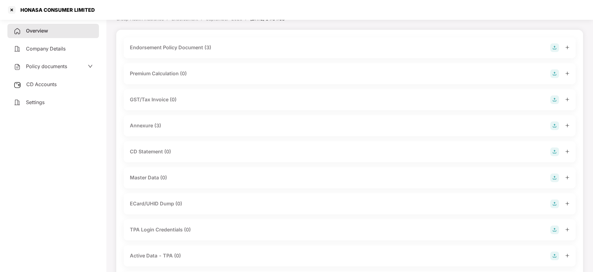
scroll to position [46, 0]
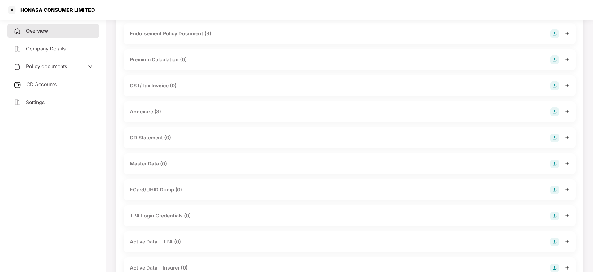
click at [558, 163] on img at bounding box center [555, 163] width 9 height 9
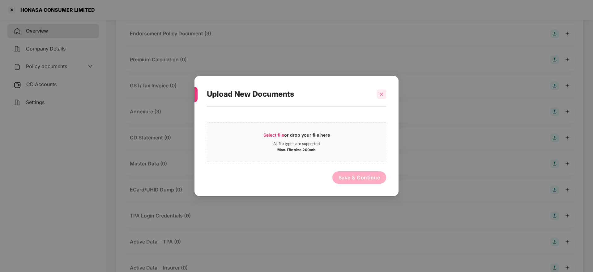
click at [380, 94] on icon "close" at bounding box center [382, 94] width 4 height 4
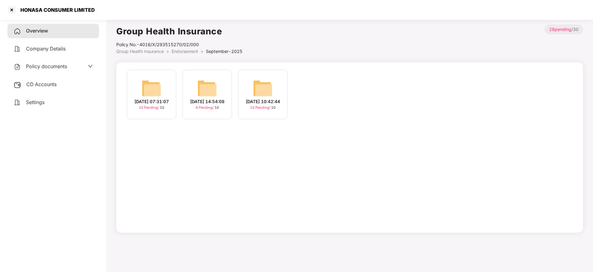
click at [148, 102] on div "[DATE] 07:31:07" at bounding box center [152, 101] width 34 height 7
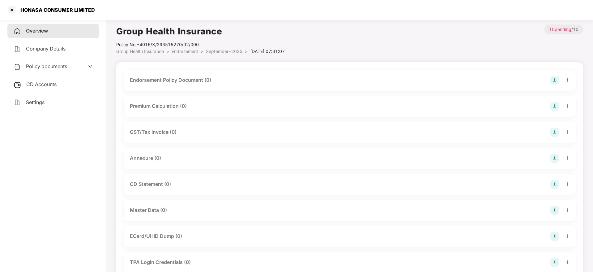
click at [554, 80] on img at bounding box center [555, 80] width 9 height 9
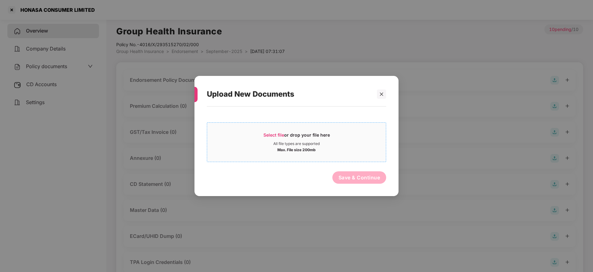
click at [284, 134] on span "Select file" at bounding box center [274, 134] width 21 height 5
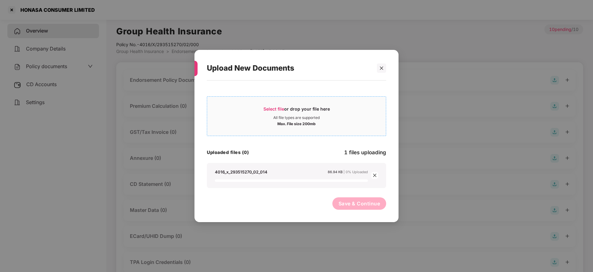
click at [280, 111] on span "Select file" at bounding box center [274, 108] width 21 height 5
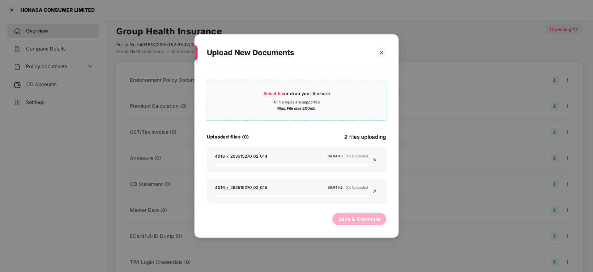
click at [281, 93] on span "Select file" at bounding box center [274, 93] width 21 height 5
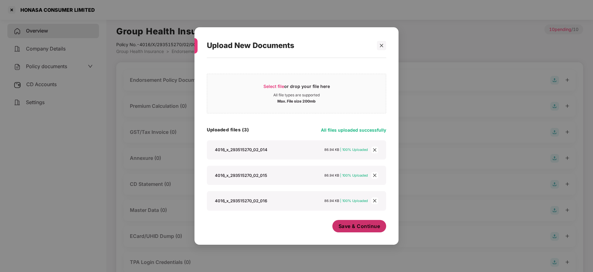
click at [370, 224] on span "Save & Continue" at bounding box center [360, 225] width 42 height 7
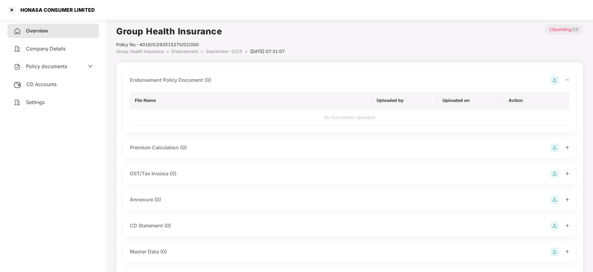
click at [566, 80] on icon "minus" at bounding box center [568, 80] width 4 height 4
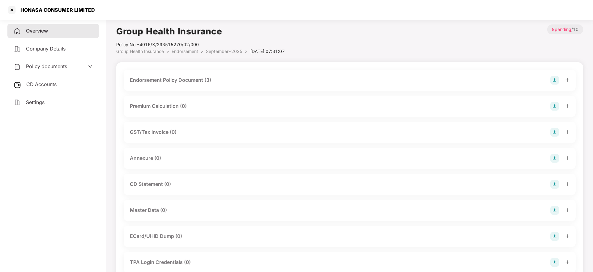
click at [554, 157] on img at bounding box center [555, 158] width 9 height 9
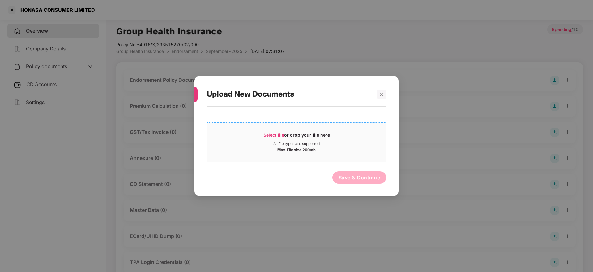
click at [279, 130] on span "Select file or drop your file here All file types are supported Max. File size …" at bounding box center [296, 142] width 179 height 30
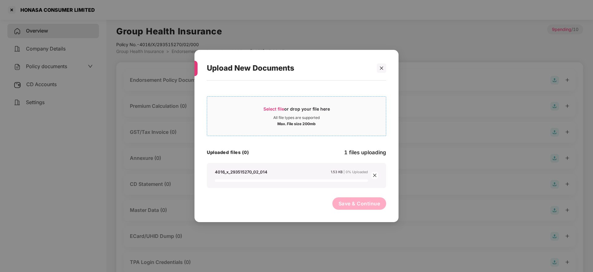
click at [281, 110] on span "Select file" at bounding box center [274, 108] width 21 height 5
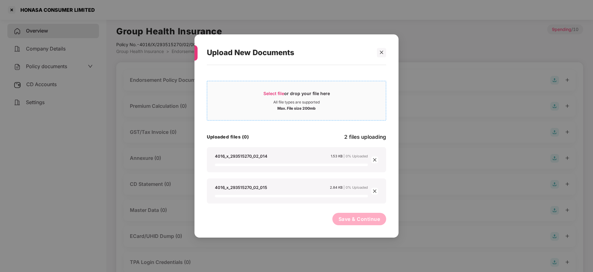
click at [281, 96] on div "Select file or drop your file here" at bounding box center [297, 94] width 67 height 9
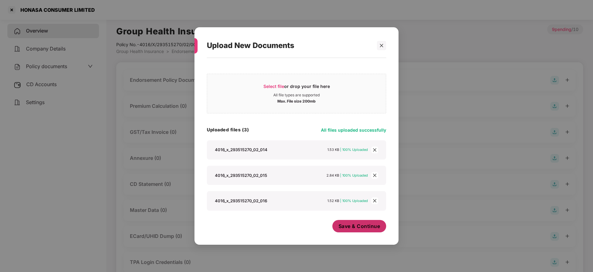
click at [368, 228] on span "Save & Continue" at bounding box center [360, 225] width 42 height 7
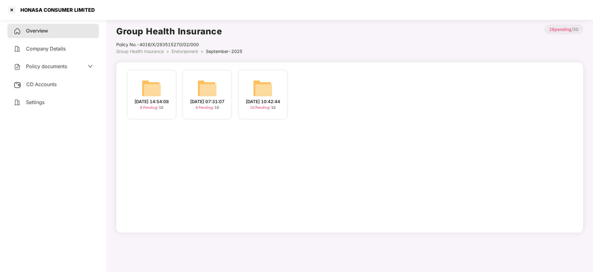
click at [274, 103] on div "[DATE] 10:42:44" at bounding box center [263, 101] width 34 height 7
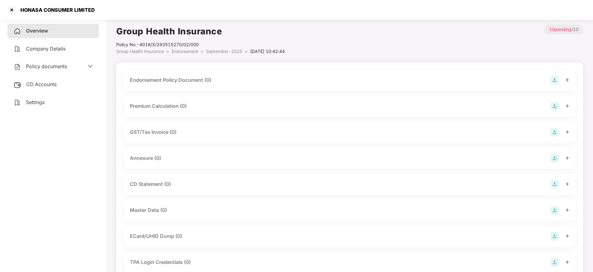
click at [557, 80] on img at bounding box center [555, 80] width 9 height 9
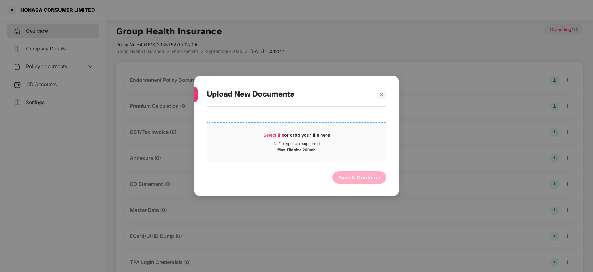
click at [271, 132] on span "Select file" at bounding box center [274, 134] width 21 height 5
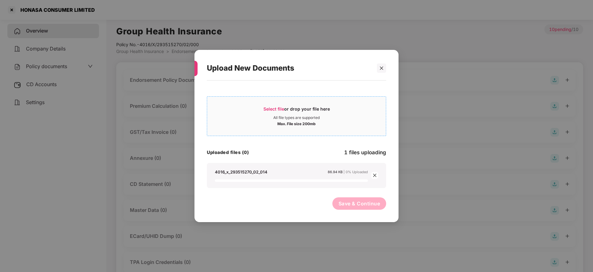
click at [318, 108] on div "Select file or drop your file here" at bounding box center [297, 110] width 67 height 9
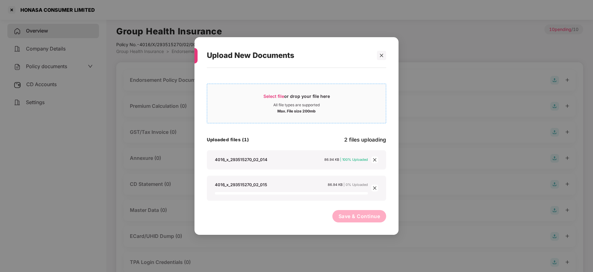
click at [281, 102] on div "Select file or drop your file here" at bounding box center [297, 97] width 67 height 9
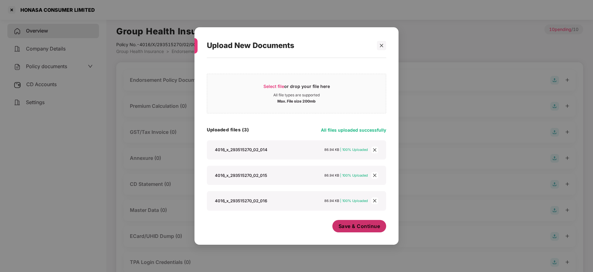
click at [367, 225] on span "Save & Continue" at bounding box center [360, 225] width 42 height 7
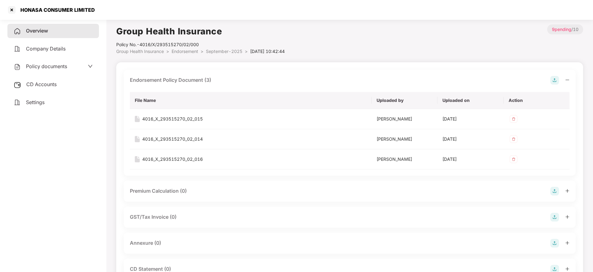
click at [569, 79] on icon "minus" at bounding box center [568, 80] width 4 height 4
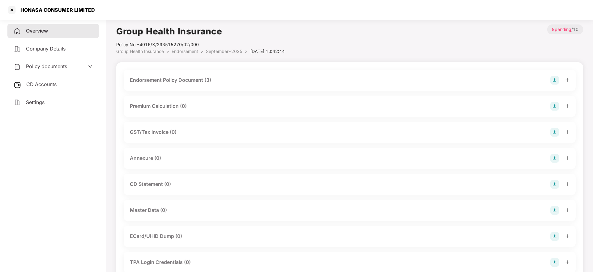
click at [556, 159] on img at bounding box center [555, 158] width 9 height 9
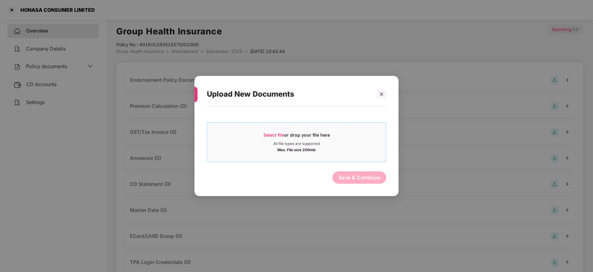
click at [271, 134] on span "Select file" at bounding box center [274, 134] width 21 height 5
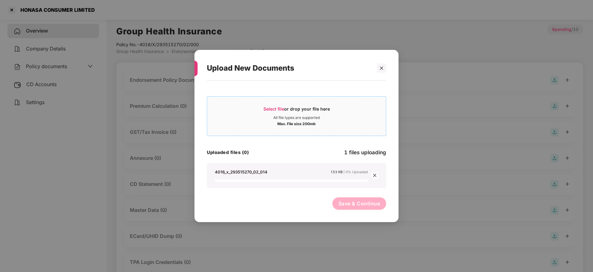
click at [295, 106] on div "Select file or drop your file here" at bounding box center [297, 110] width 67 height 9
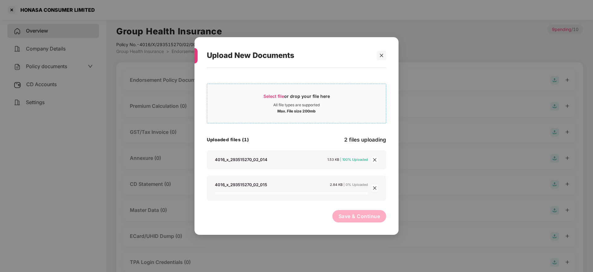
click at [276, 98] on span "Select file" at bounding box center [274, 95] width 21 height 5
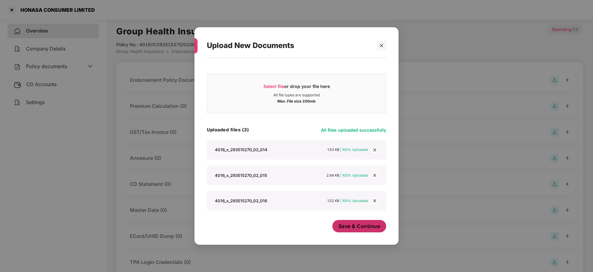
click at [362, 226] on span "Save & Continue" at bounding box center [360, 225] width 42 height 7
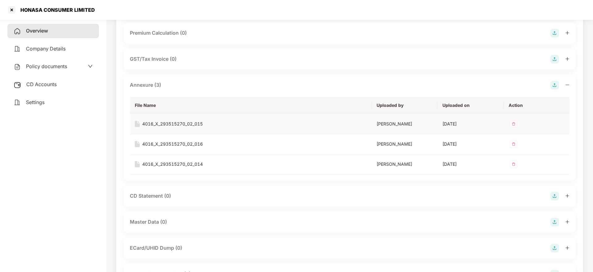
scroll to position [93, 0]
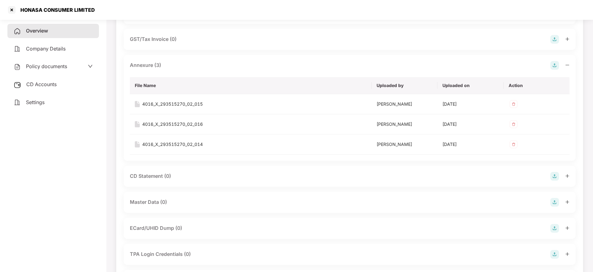
click at [555, 199] on img at bounding box center [555, 202] width 9 height 9
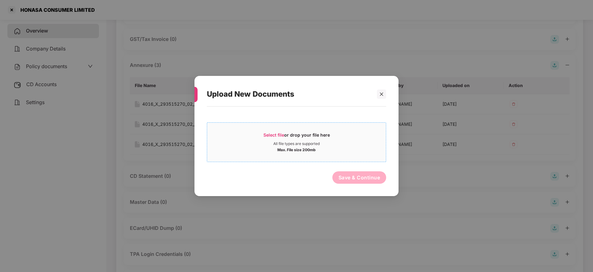
click at [279, 138] on div "Select file or drop your file here" at bounding box center [297, 136] width 67 height 9
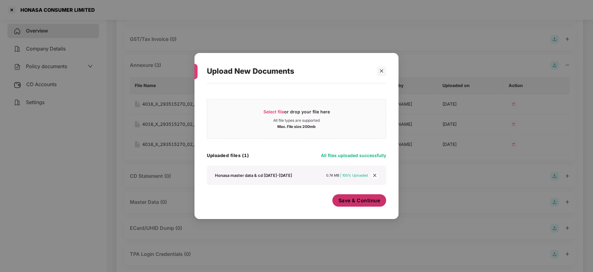
click at [360, 195] on button "Save & Continue" at bounding box center [360, 200] width 54 height 12
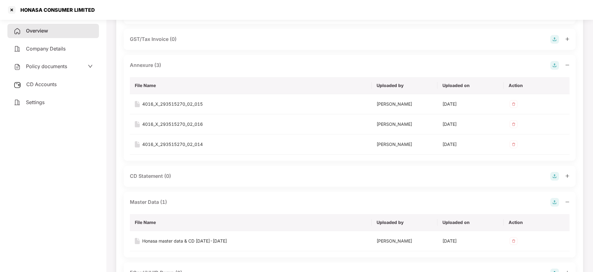
scroll to position [186, 0]
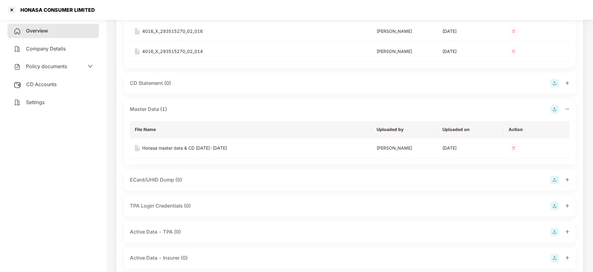
click at [570, 107] on div "Master Data (1) File Name Uploaded by Uploaded on Action Honasa master data & C…" at bounding box center [350, 132] width 452 height 66
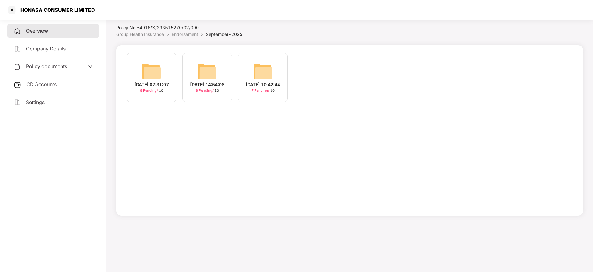
scroll to position [0, 0]
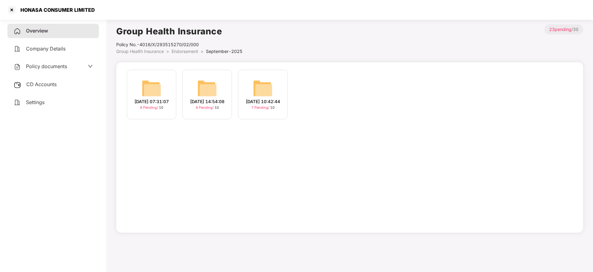
click at [153, 98] on div "[DATE] 07:31:07" at bounding box center [152, 101] width 34 height 7
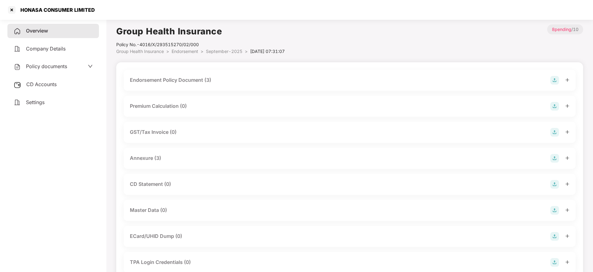
click at [556, 210] on img at bounding box center [555, 210] width 9 height 9
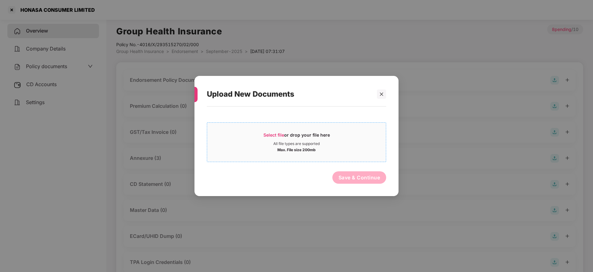
click at [277, 135] on span "Select file" at bounding box center [274, 134] width 21 height 5
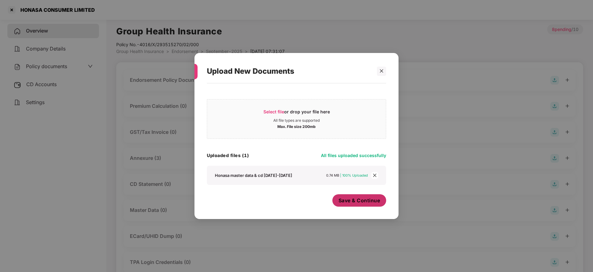
click at [360, 200] on span "Save & Continue" at bounding box center [360, 200] width 42 height 7
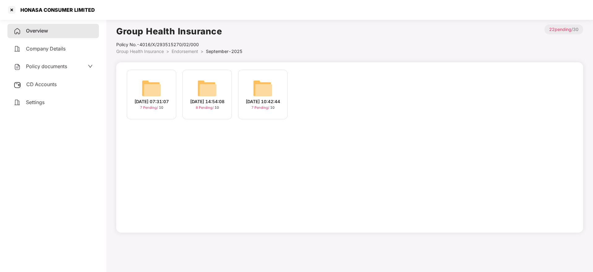
click at [208, 100] on div "[DATE] 14:54:08" at bounding box center [207, 101] width 34 height 7
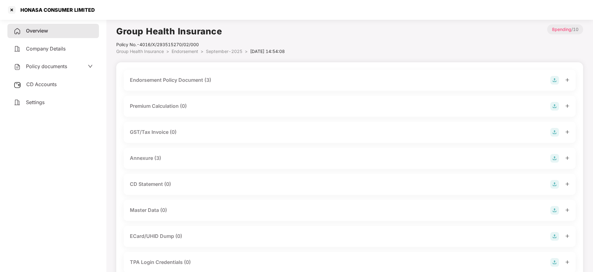
click at [555, 210] on img at bounding box center [555, 210] width 9 height 9
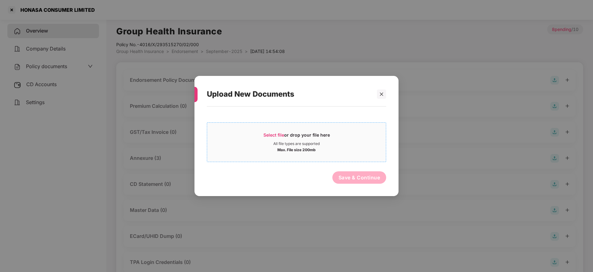
click at [274, 133] on span "Select file" at bounding box center [274, 134] width 21 height 5
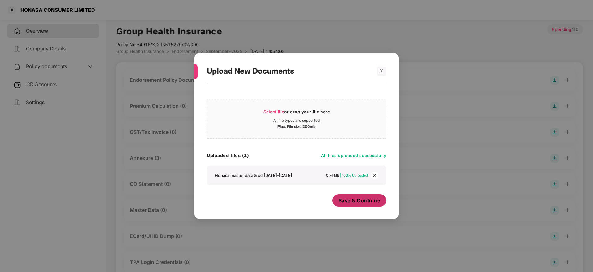
click at [363, 201] on span "Save & Continue" at bounding box center [360, 200] width 42 height 7
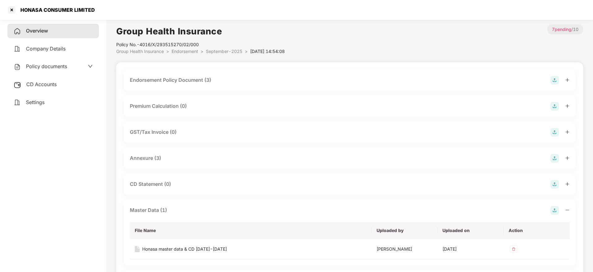
click at [569, 210] on icon "minus" at bounding box center [568, 210] width 4 height 4
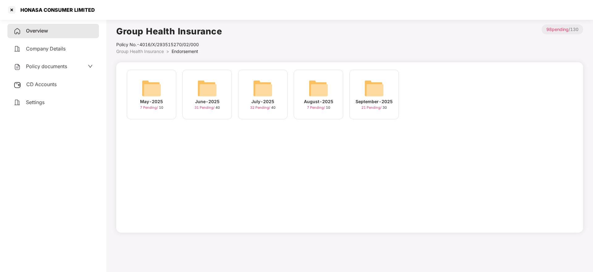
click at [39, 34] on div "Overview" at bounding box center [53, 31] width 92 height 14
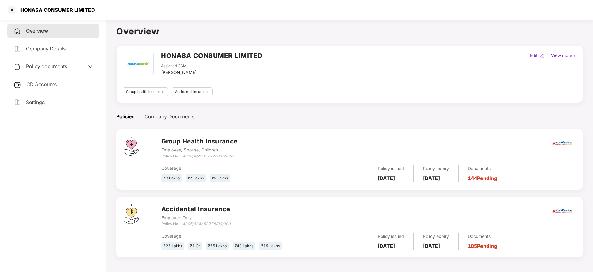
scroll to position [17, 0]
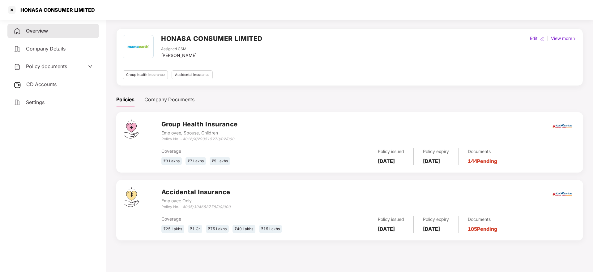
click at [498, 228] on link "105 Pending" at bounding box center [482, 229] width 29 height 6
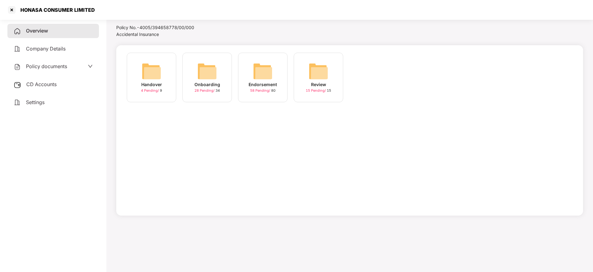
click at [274, 74] on div "Endorsement 58 Pending / 80" at bounding box center [263, 78] width 50 height 50
click at [325, 77] on img at bounding box center [319, 71] width 20 height 20
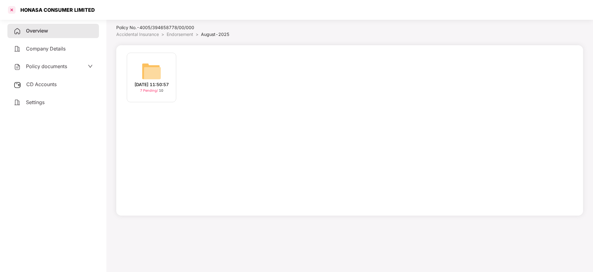
click at [14, 9] on div at bounding box center [12, 10] width 10 height 10
